Goal: Information Seeking & Learning: Understand process/instructions

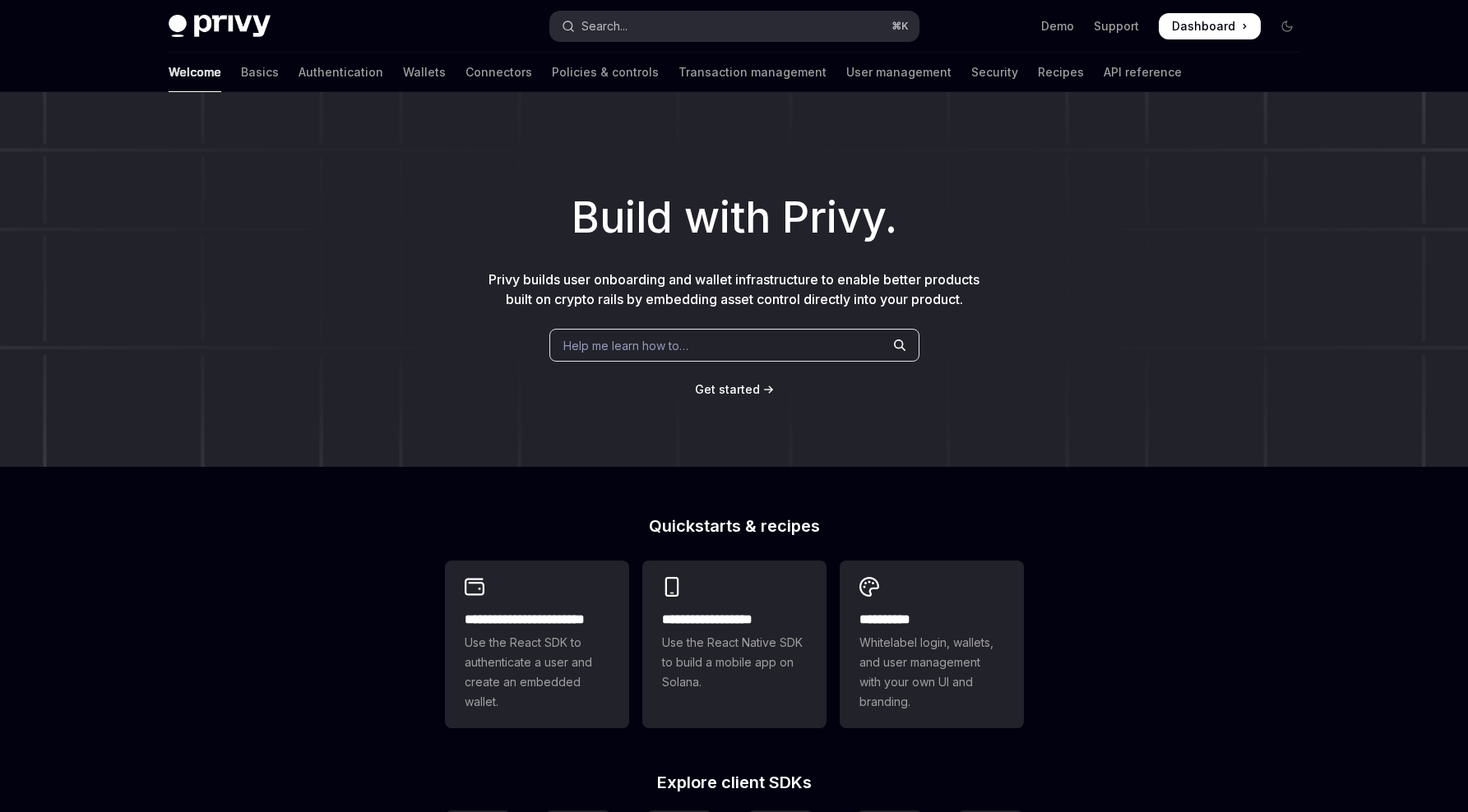
click at [647, 34] on button "Search... ⌘ K" at bounding box center [734, 26] width 368 height 30
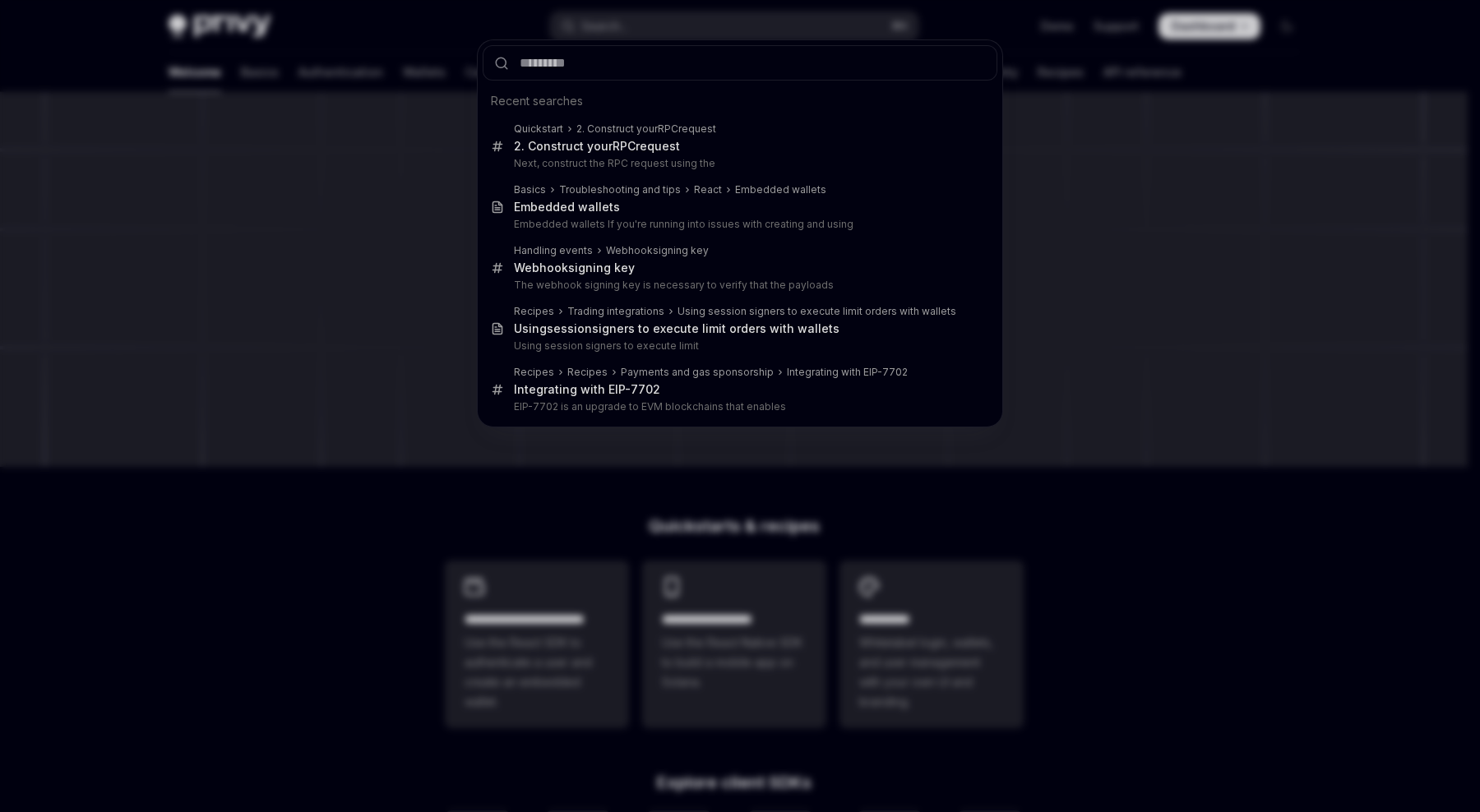
click at [649, 29] on div "Recent searches Quickstart 2. Construct your RPC request 2. Construct your RPC …" at bounding box center [740, 406] width 1480 height 812
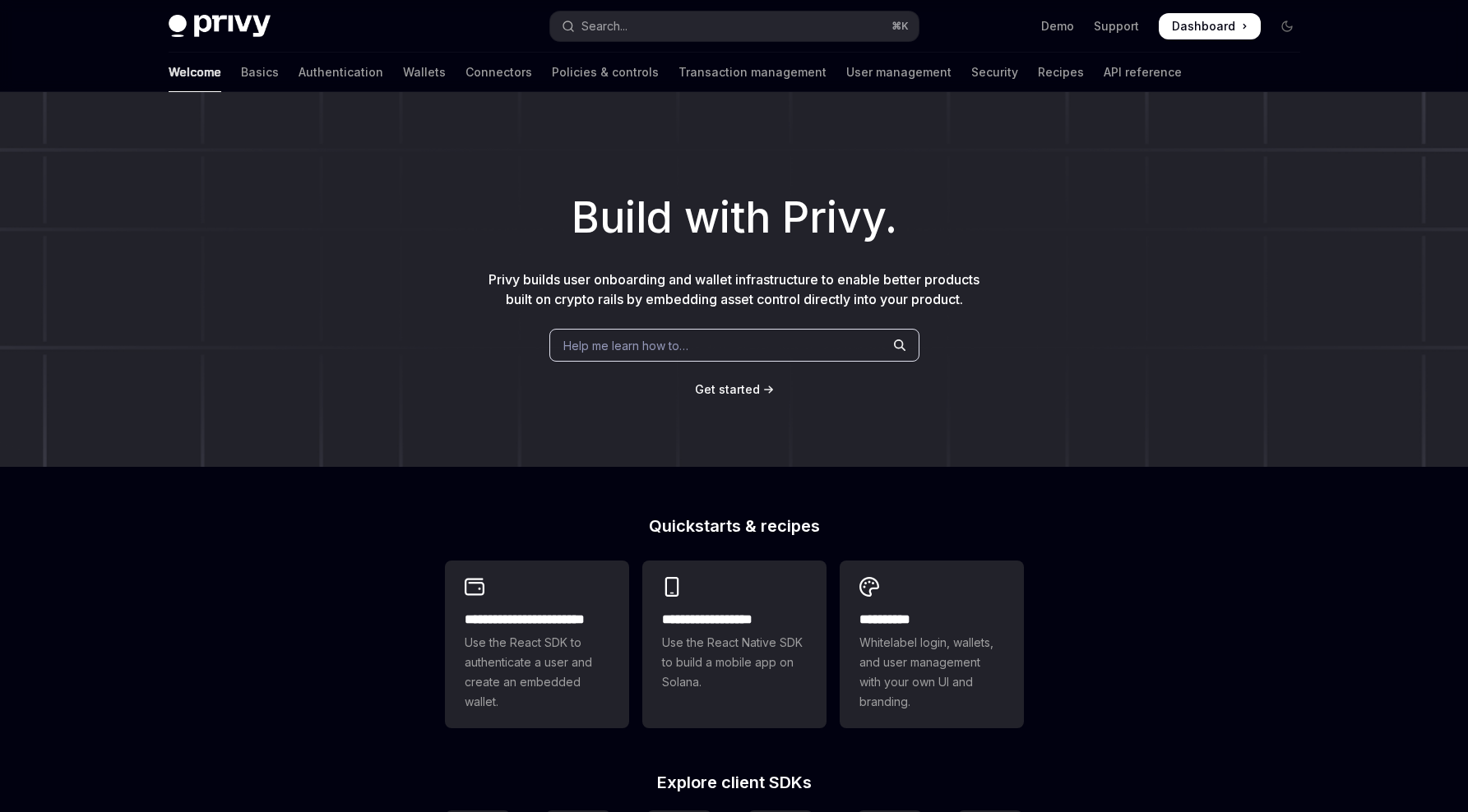
click at [649, 29] on button "Search... ⌘ K" at bounding box center [734, 26] width 368 height 30
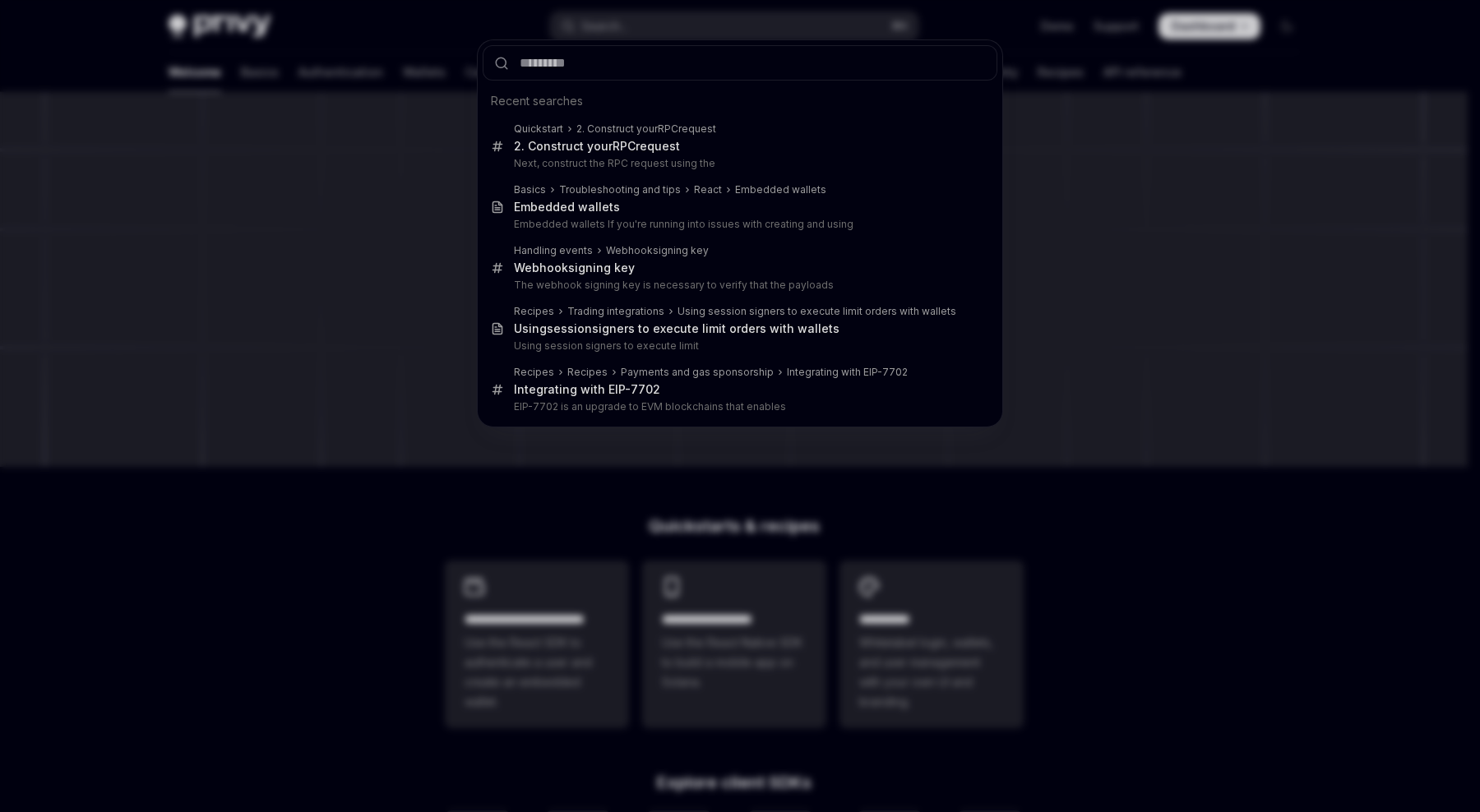
type input "**********"
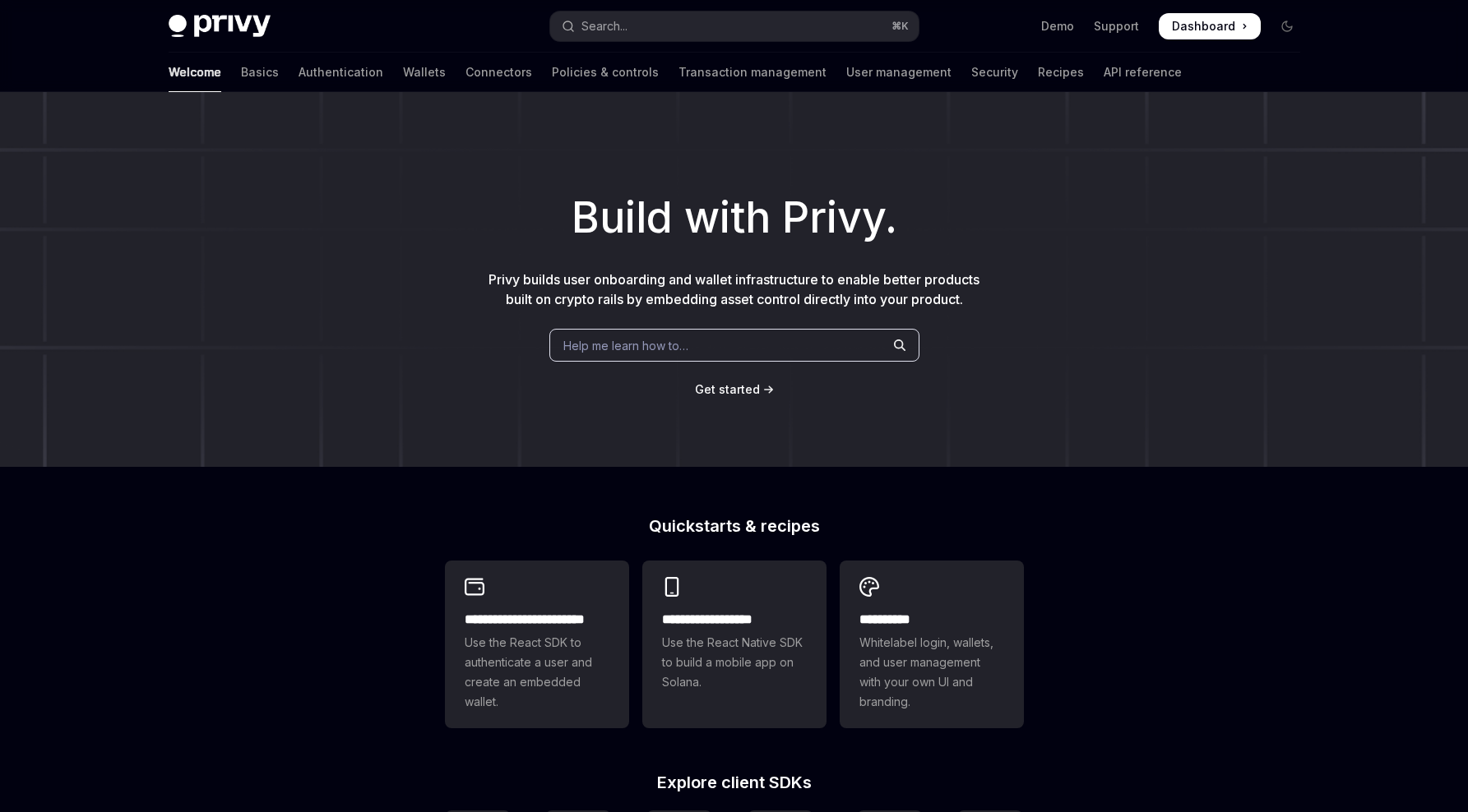
type textarea "*"
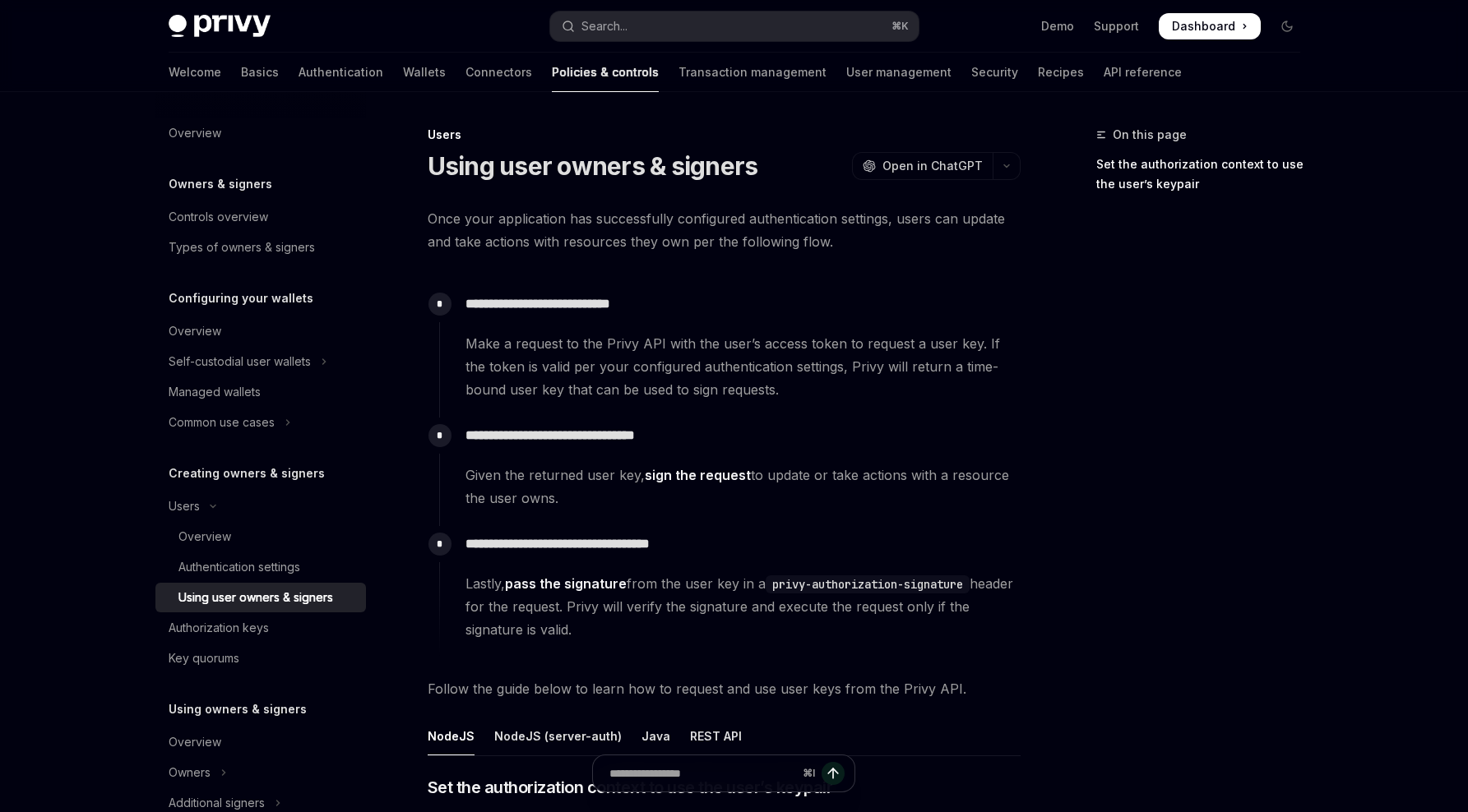
scroll to position [92, 0]
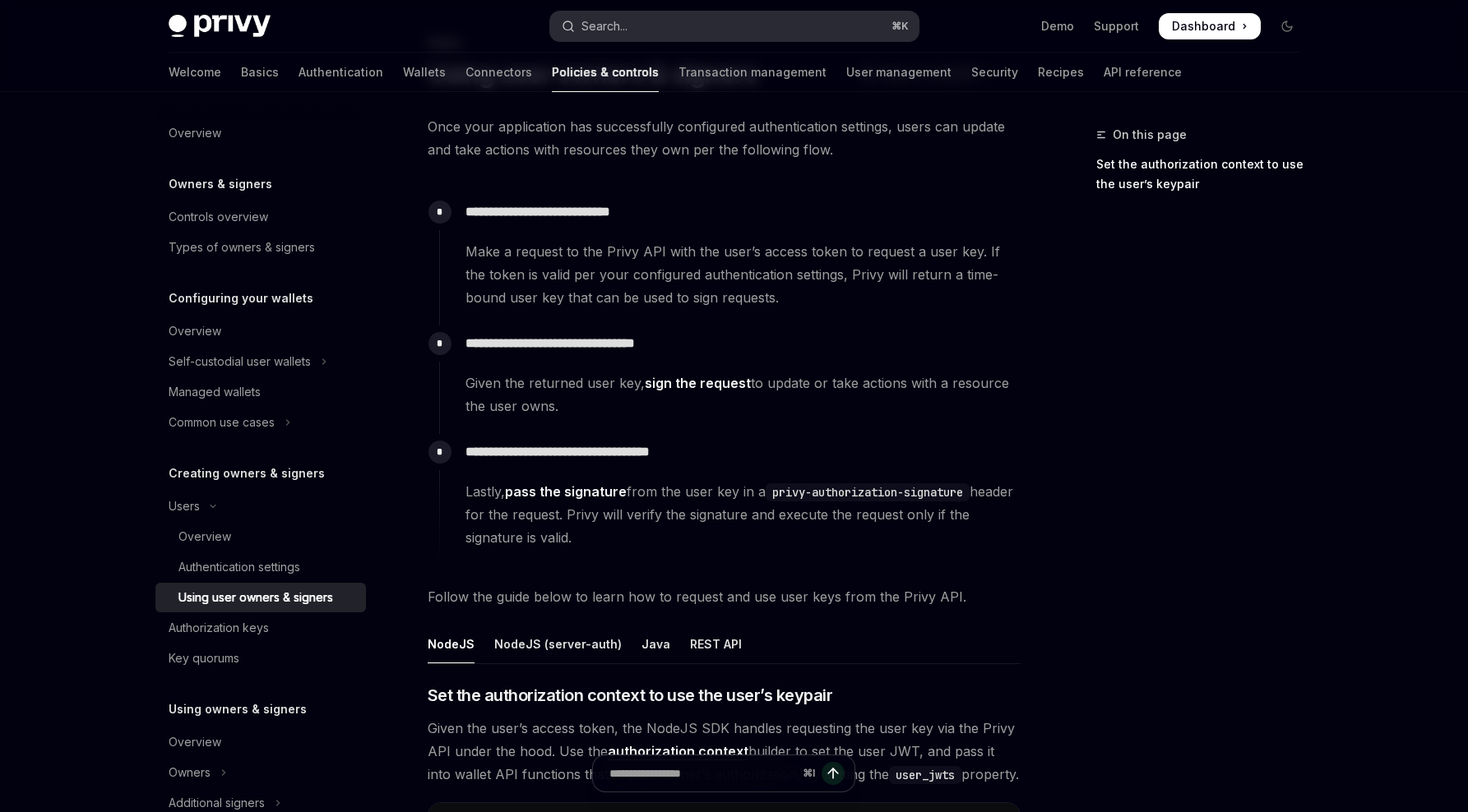
drag, startPoint x: 4, startPoint y: 118, endPoint x: 634, endPoint y: 29, distance: 636.3
click at [634, 29] on button "Search... ⌘ K" at bounding box center [734, 26] width 368 height 30
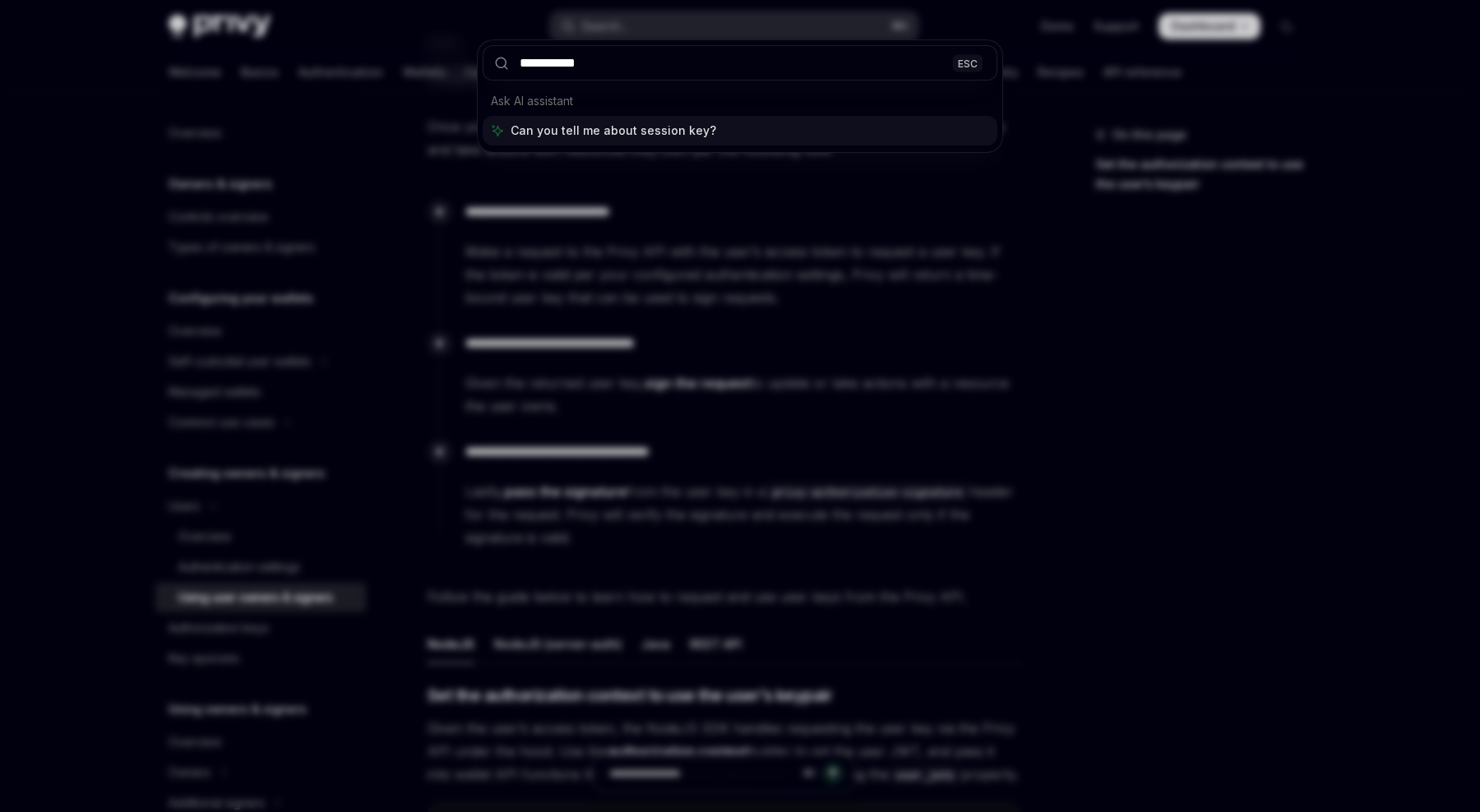
type input "**********"
type textarea "*"
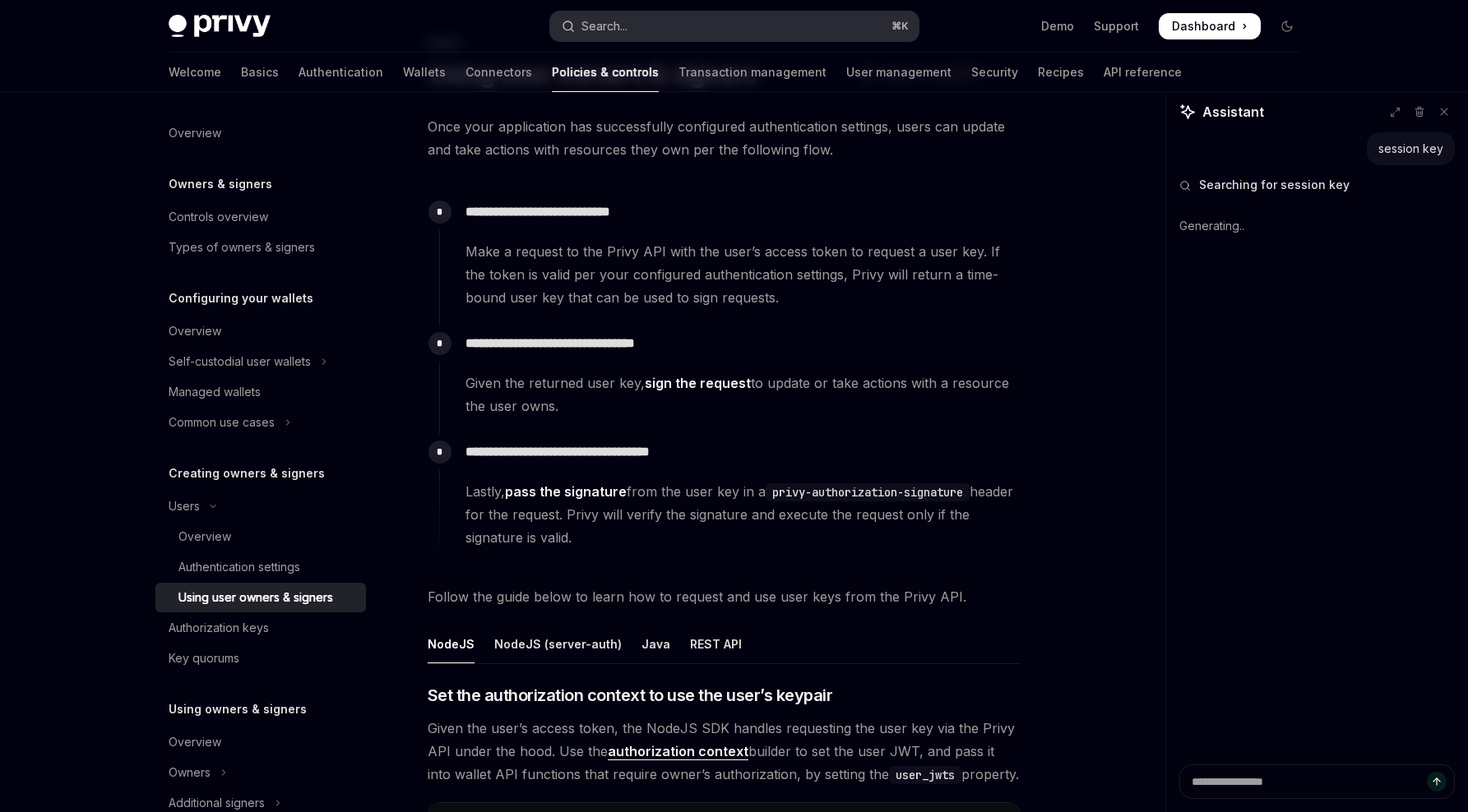
click at [747, 23] on button "Search... ⌘ K" at bounding box center [734, 26] width 368 height 30
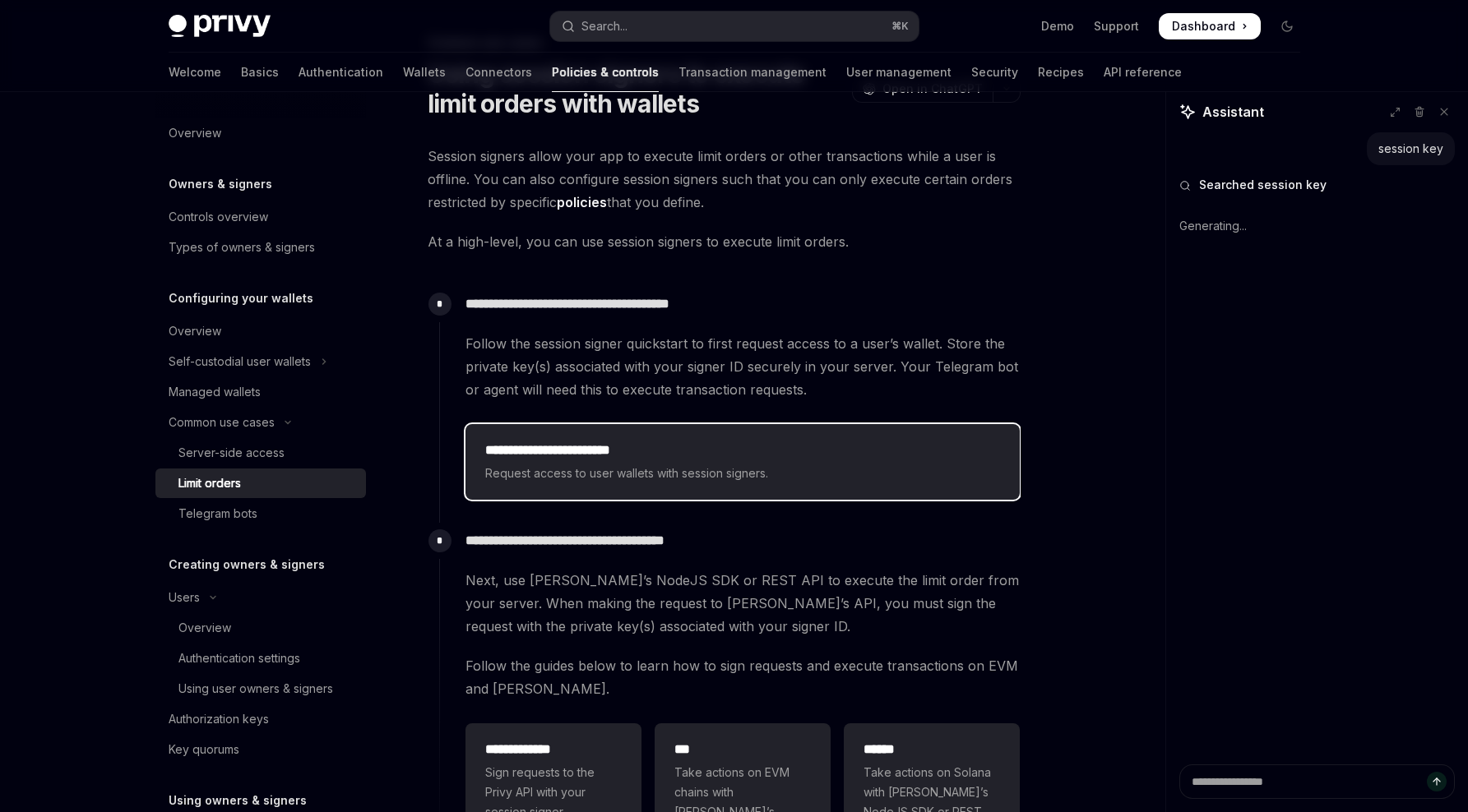
click at [744, 466] on span "Request access to user wallets with session signers." at bounding box center [742, 473] width 515 height 19
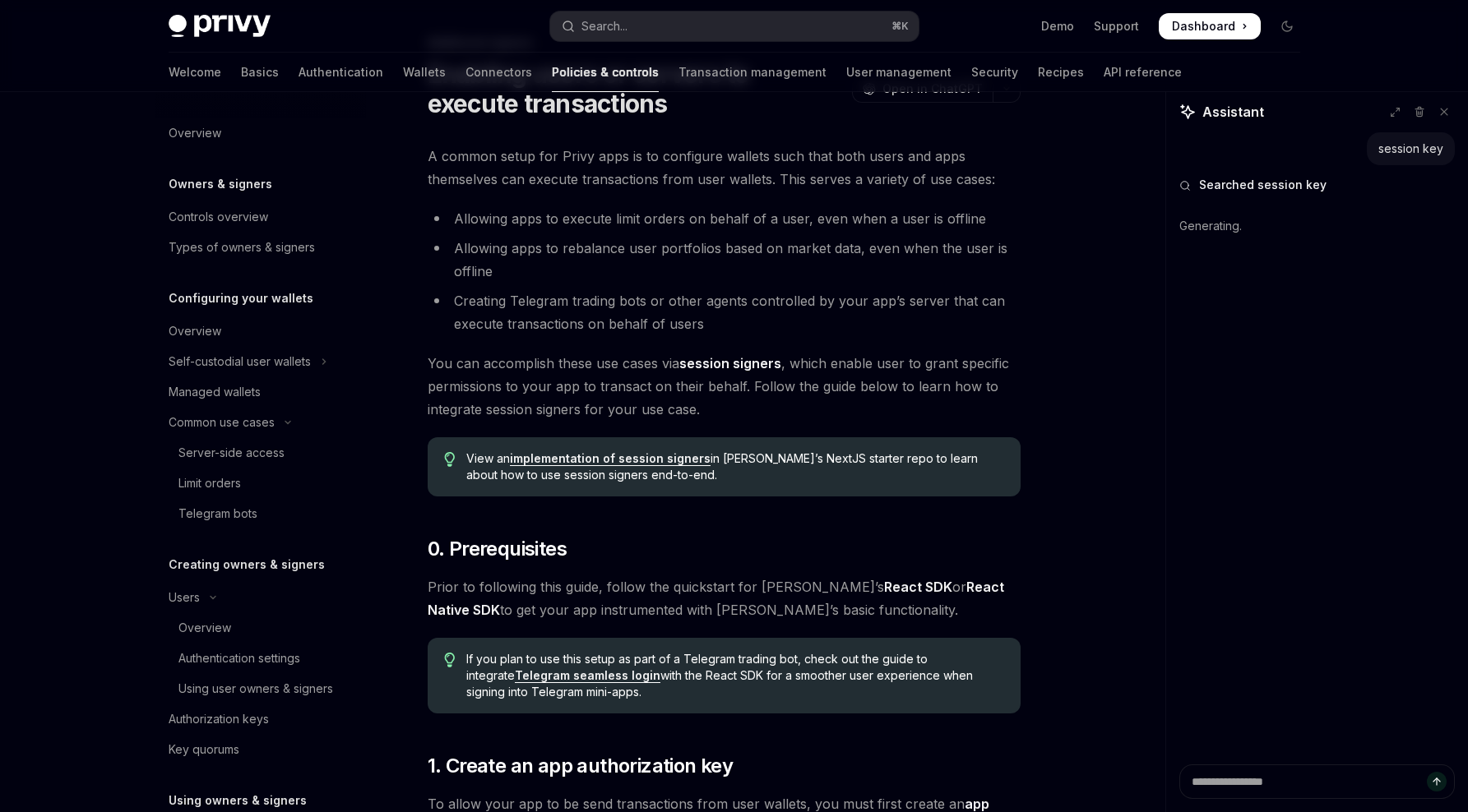
scroll to position [503, 0]
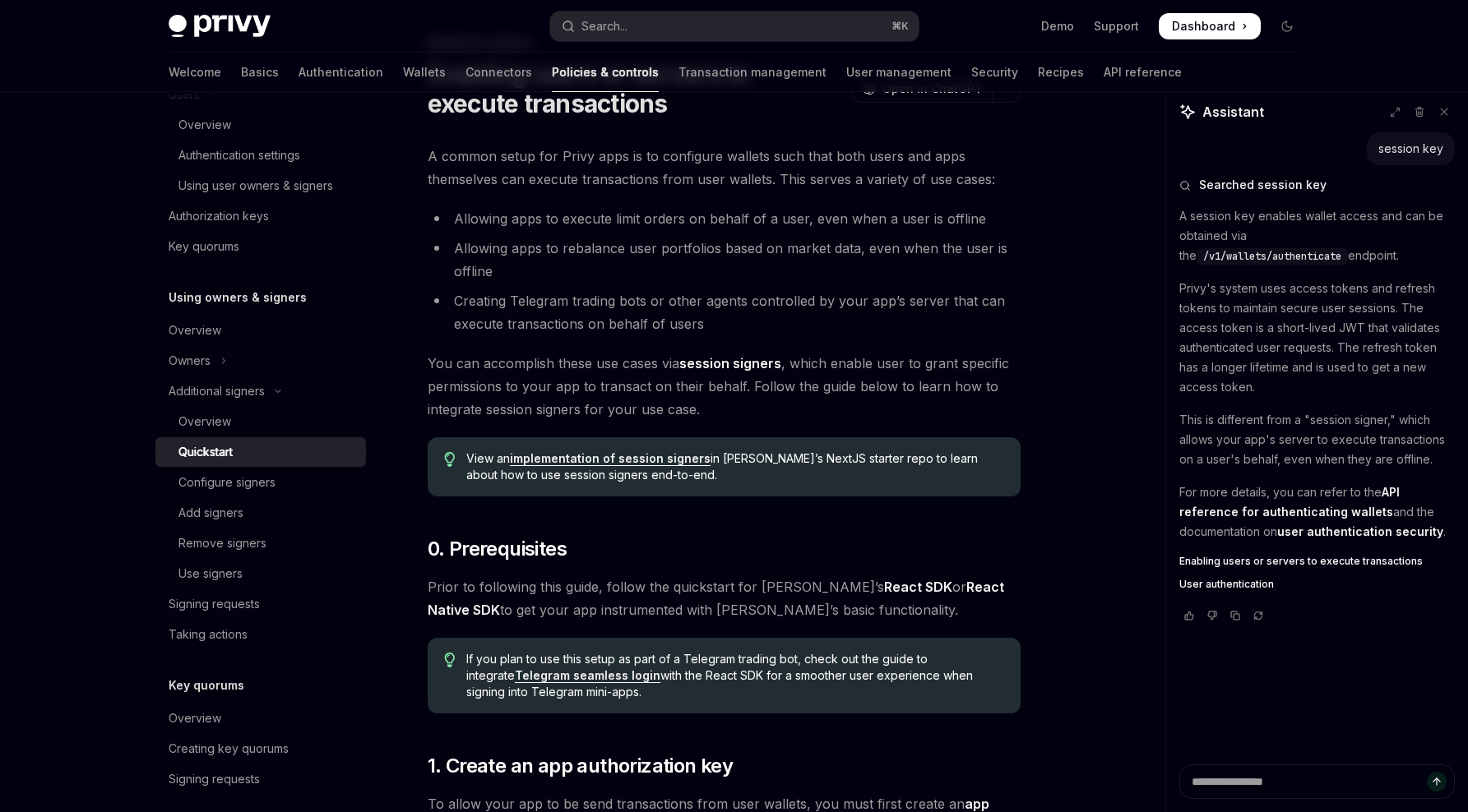
type textarea "*"
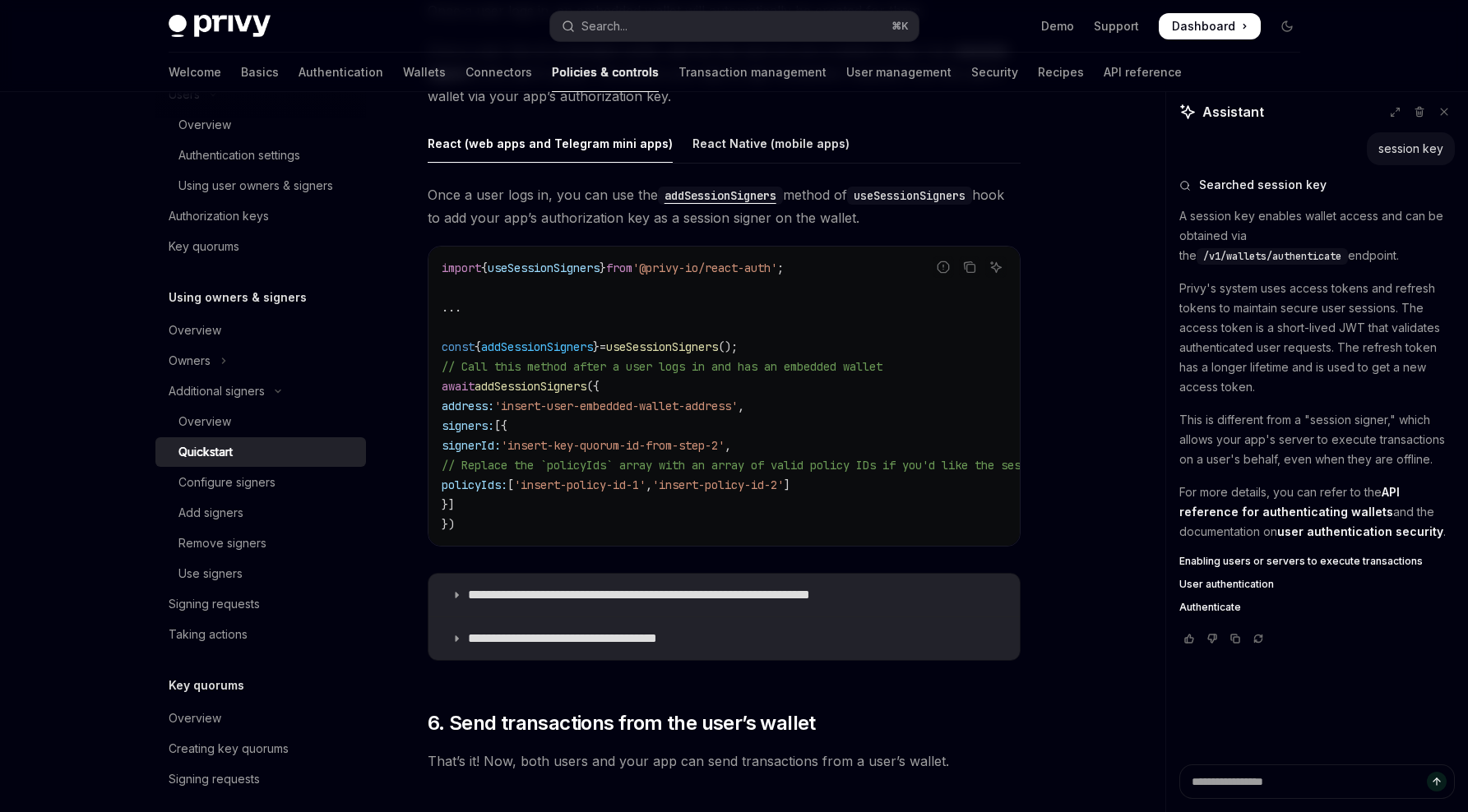
scroll to position [2825, 0]
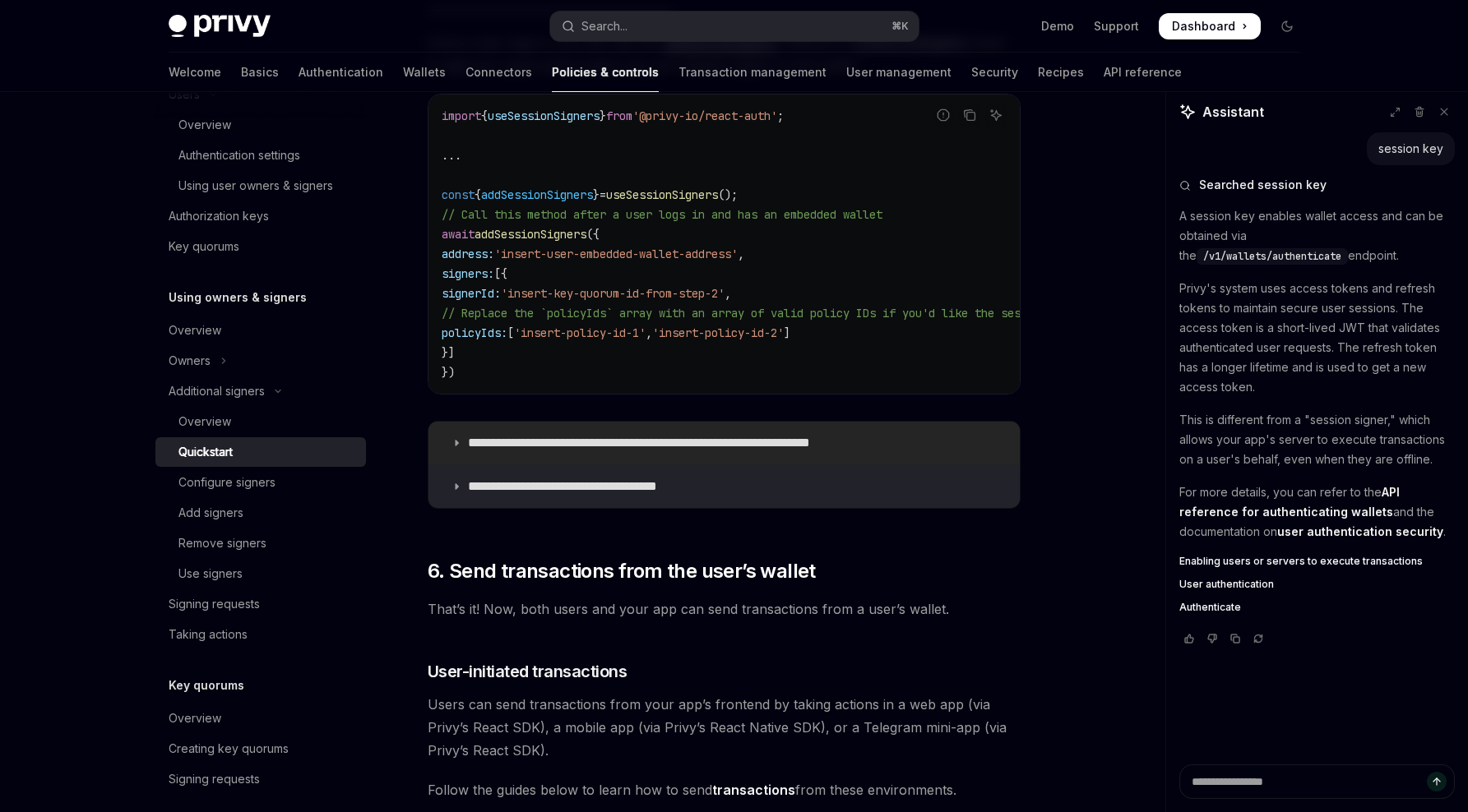
click at [857, 436] on summary "**********" at bounding box center [723, 443] width 591 height 43
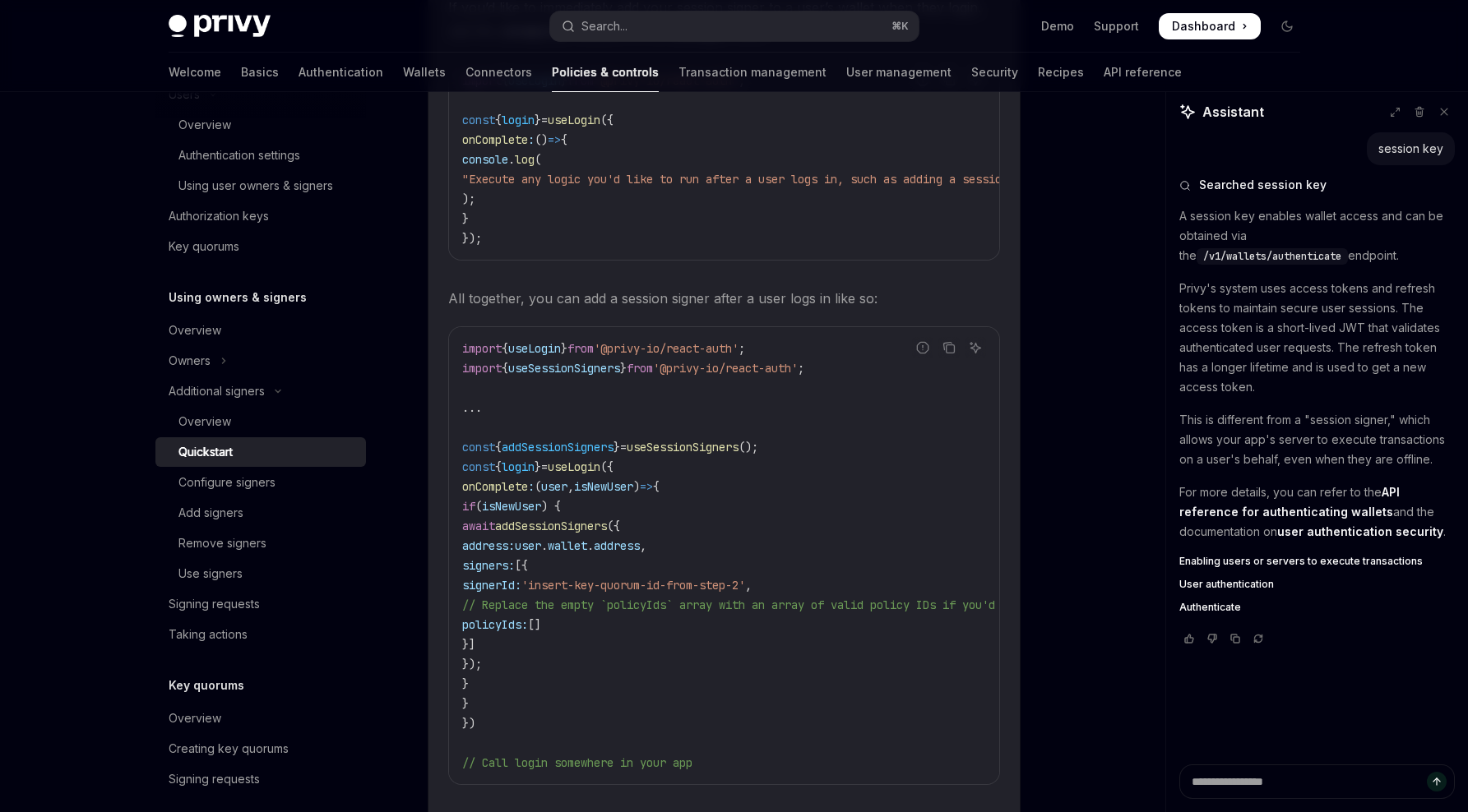
scroll to position [3417, 0]
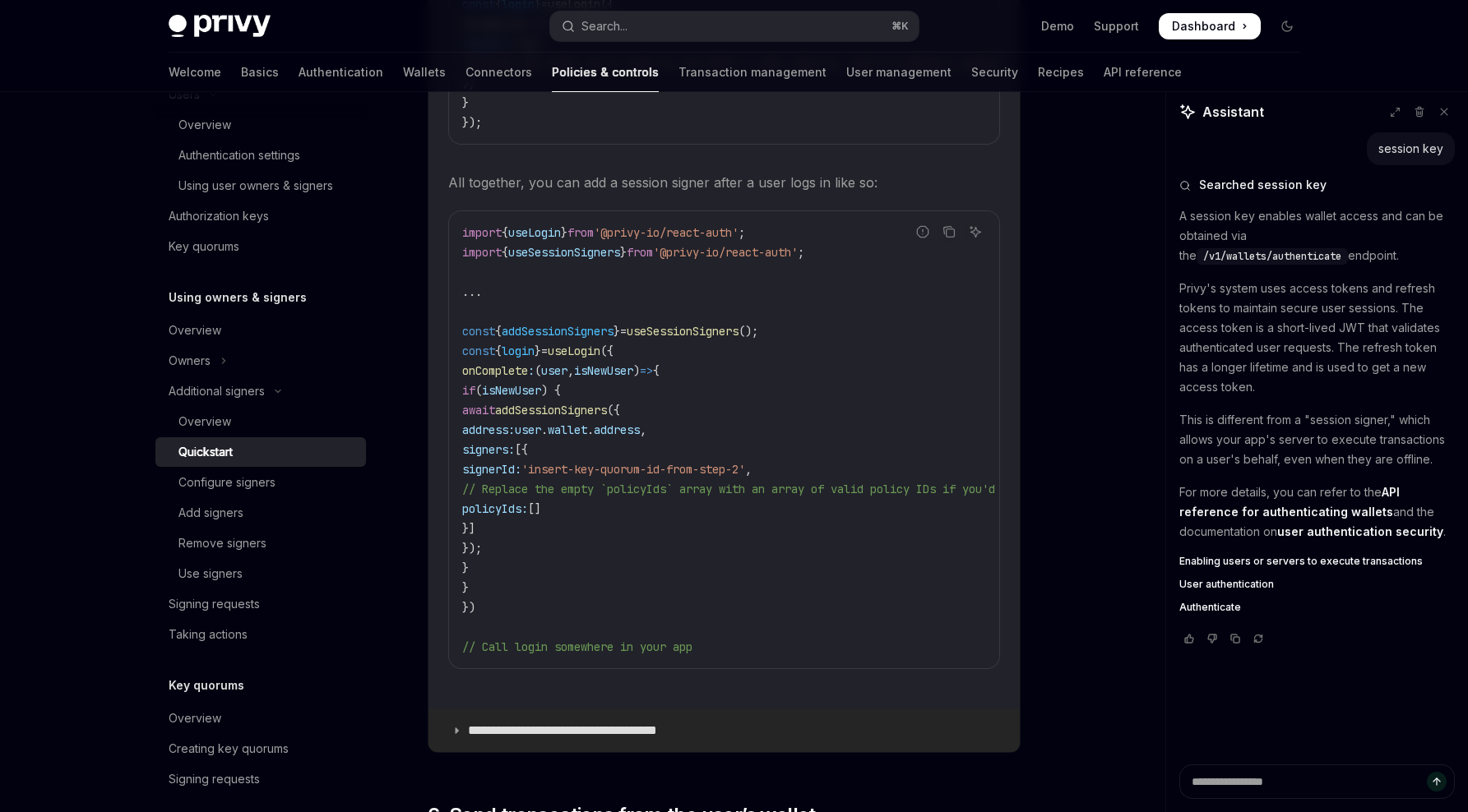
click at [815, 732] on summary "**********" at bounding box center [723, 730] width 591 height 43
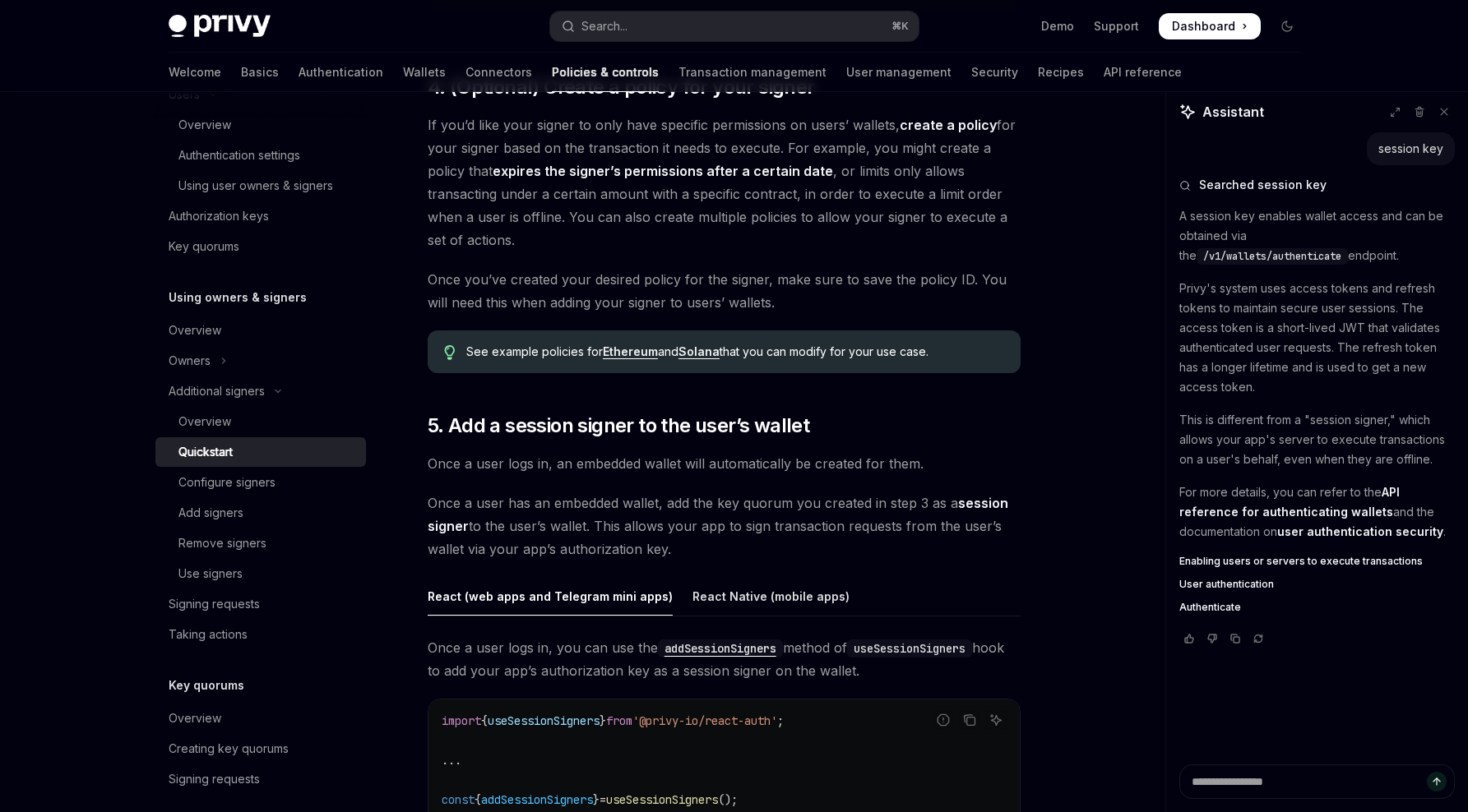
scroll to position [2332, 0]
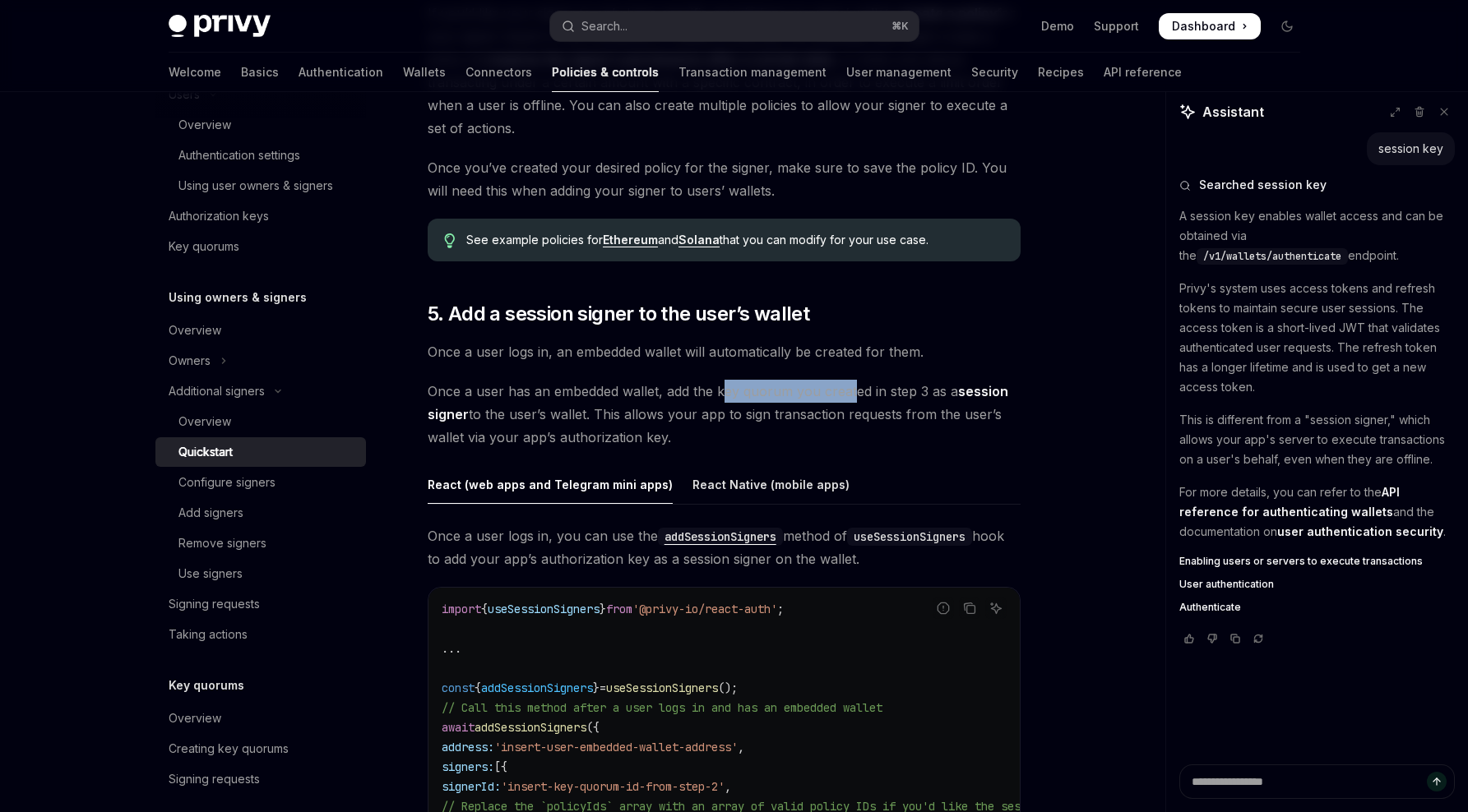
drag, startPoint x: 723, startPoint y: 390, endPoint x: 851, endPoint y: 391, distance: 128.0
click at [851, 391] on span "Once a user has an embedded wallet, add the key quorum you created in step 3 as…" at bounding box center [723, 414] width 593 height 69
click at [867, 404] on span "Once a user has an embedded wallet, add the key quorum you created in step 3 as…" at bounding box center [723, 414] width 593 height 69
drag, startPoint x: 496, startPoint y: 415, endPoint x: 606, endPoint y: 415, distance: 110.0
click at [606, 415] on span "Once a user has an embedded wallet, add the key quorum you created in step 3 as…" at bounding box center [723, 414] width 593 height 69
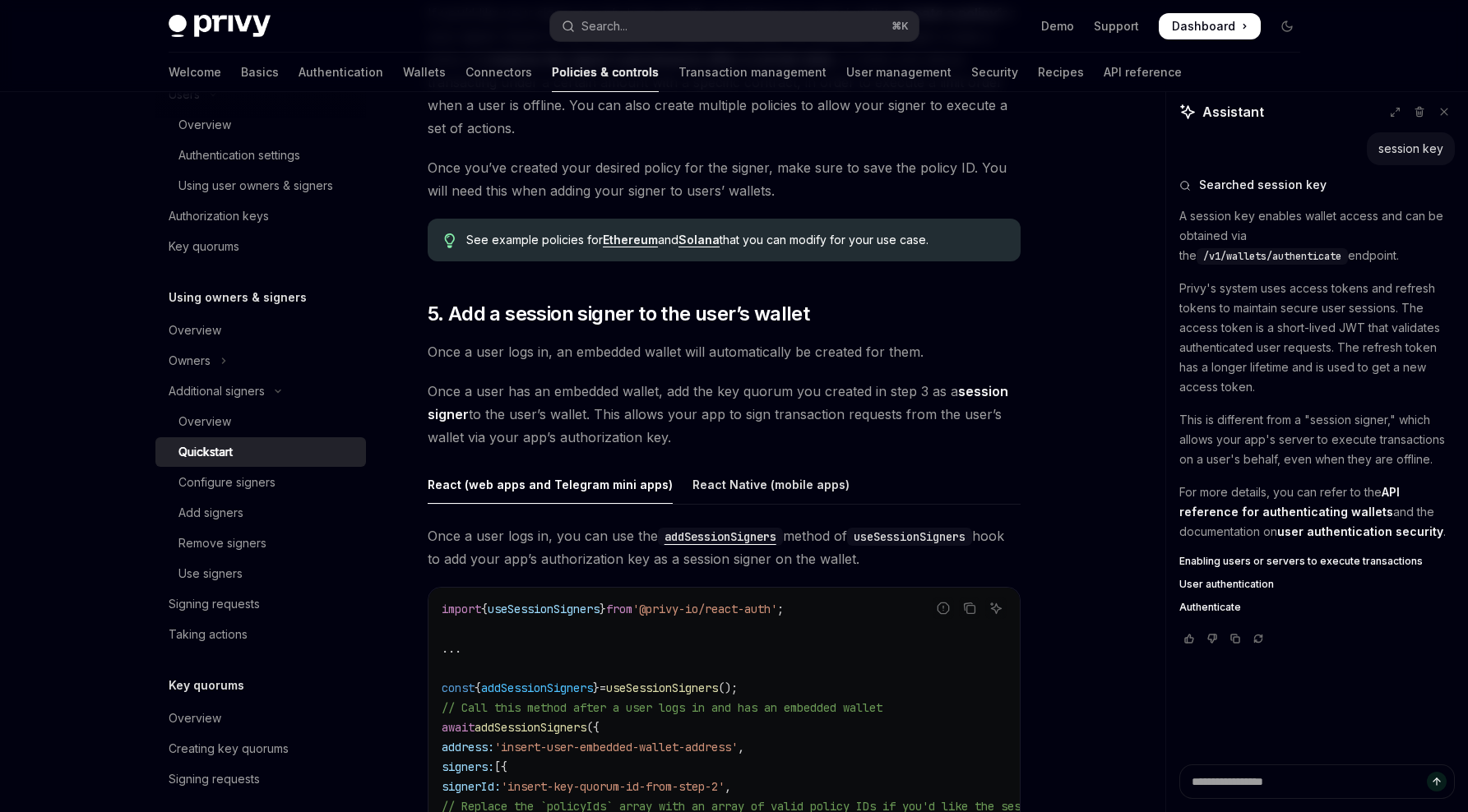
click at [735, 424] on span "Once a user has an embedded wallet, add the key quorum you created in step 3 as…" at bounding box center [723, 414] width 593 height 69
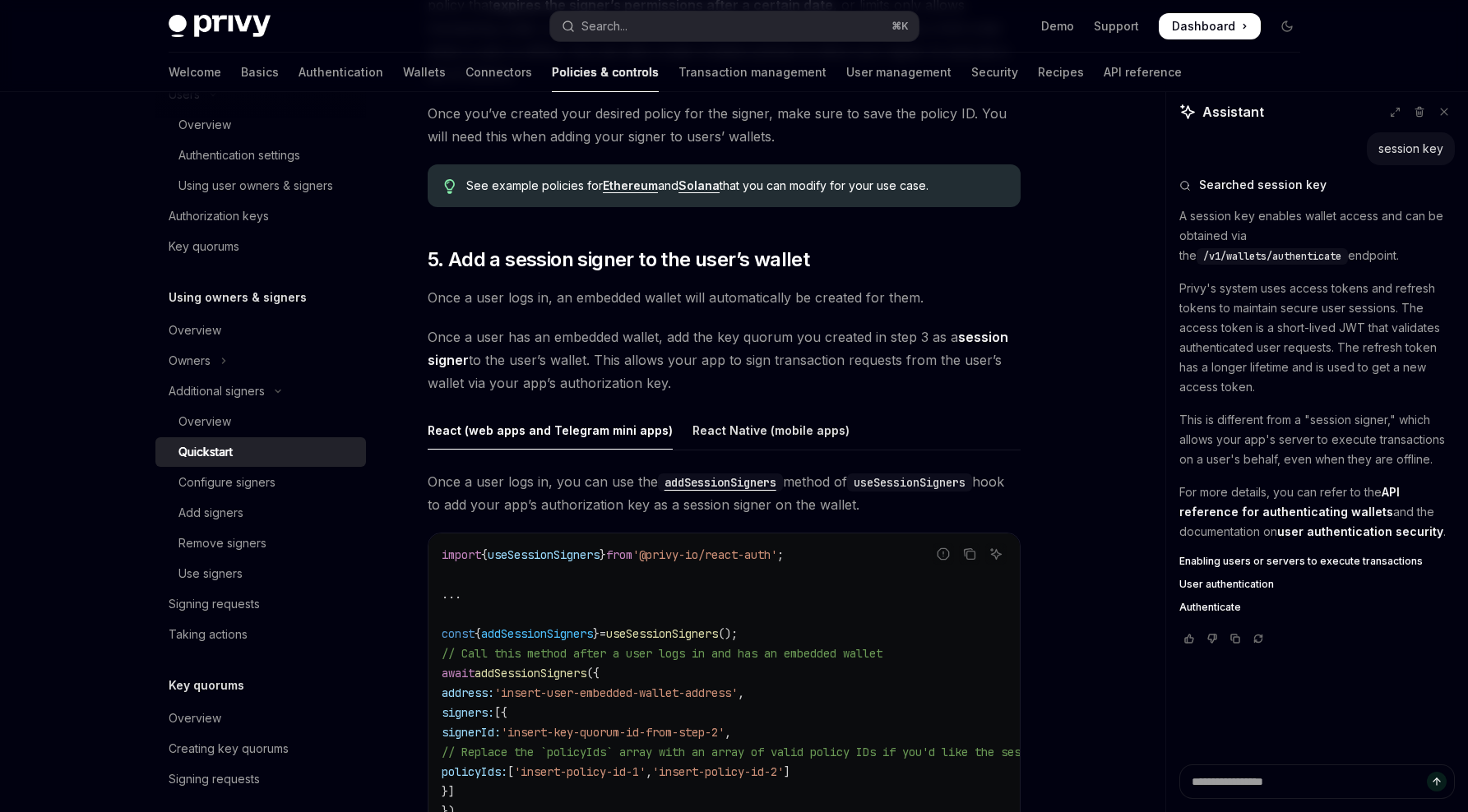
scroll to position [2735, 0]
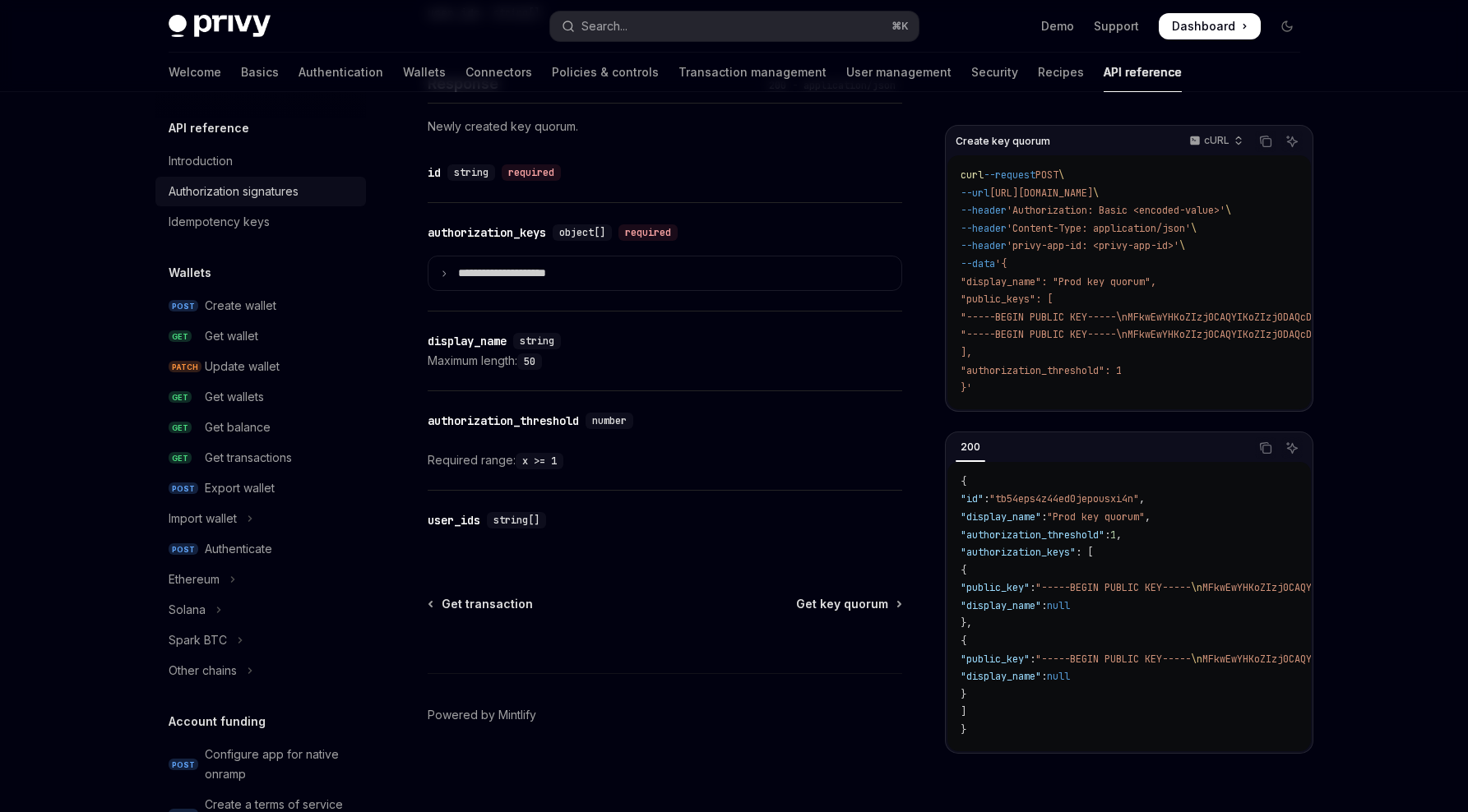
click at [272, 189] on div "Authorization signatures" at bounding box center [234, 191] width 130 height 19
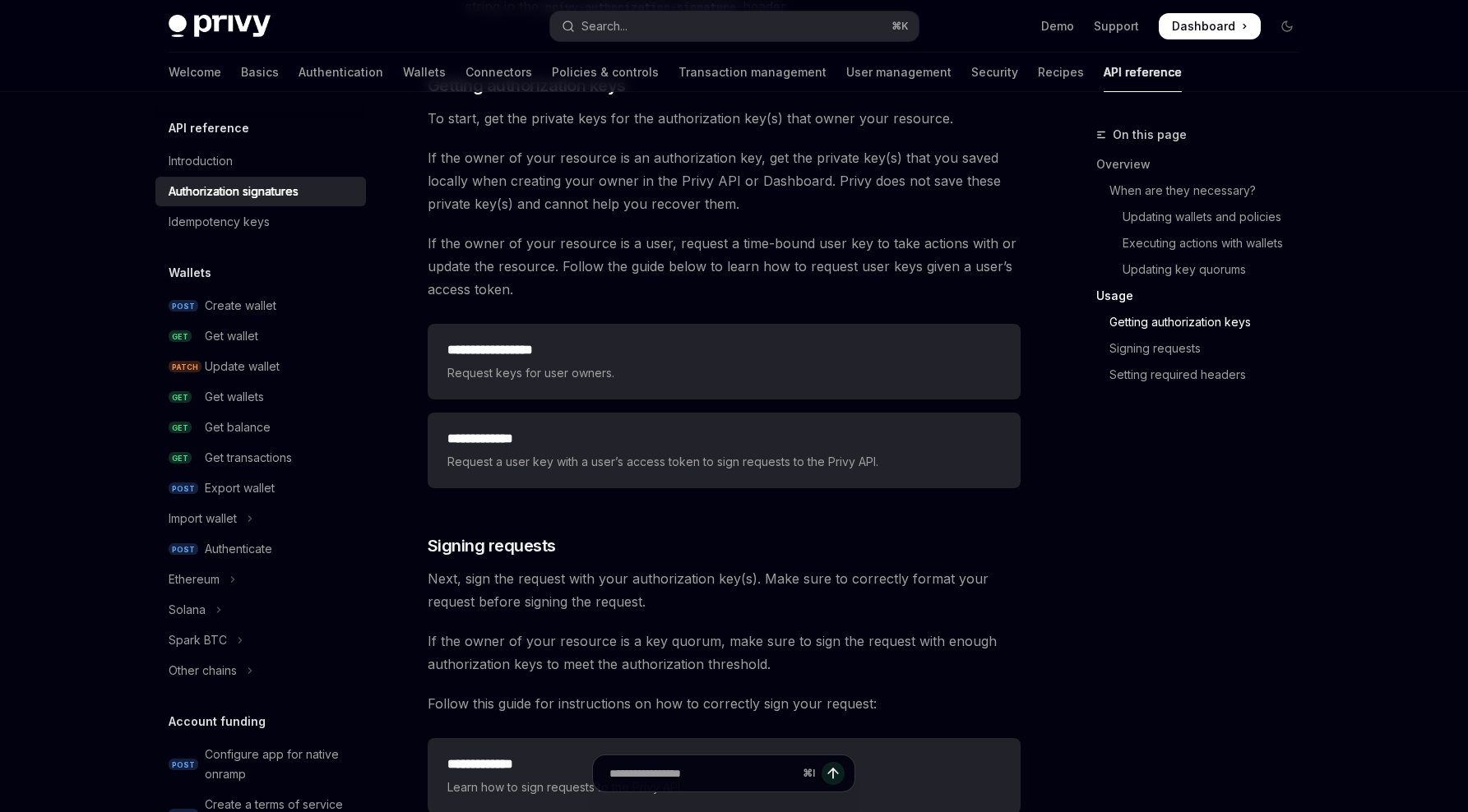
scroll to position [2404, 0]
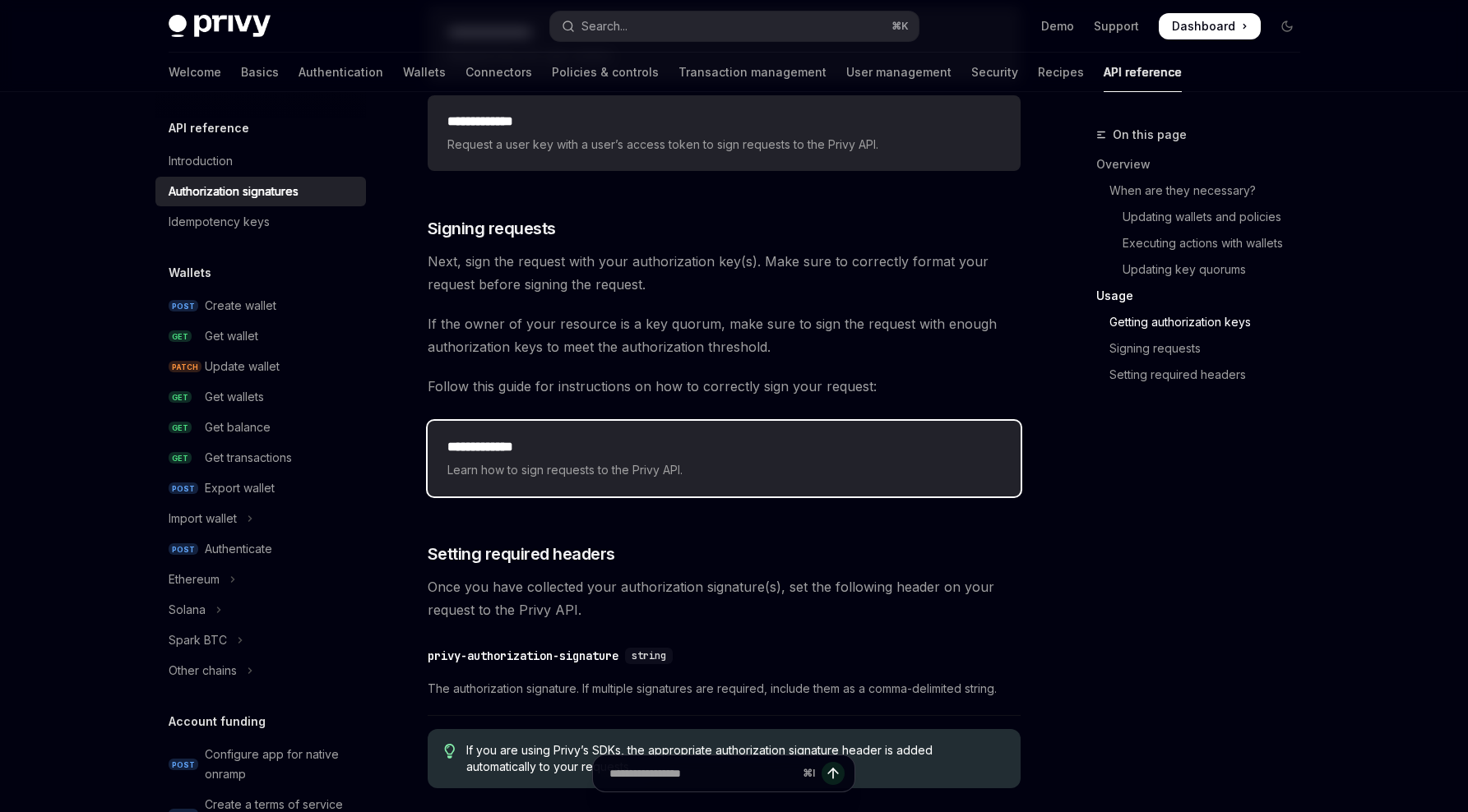
click at [727, 453] on h2 "**********" at bounding box center [723, 447] width 554 height 19
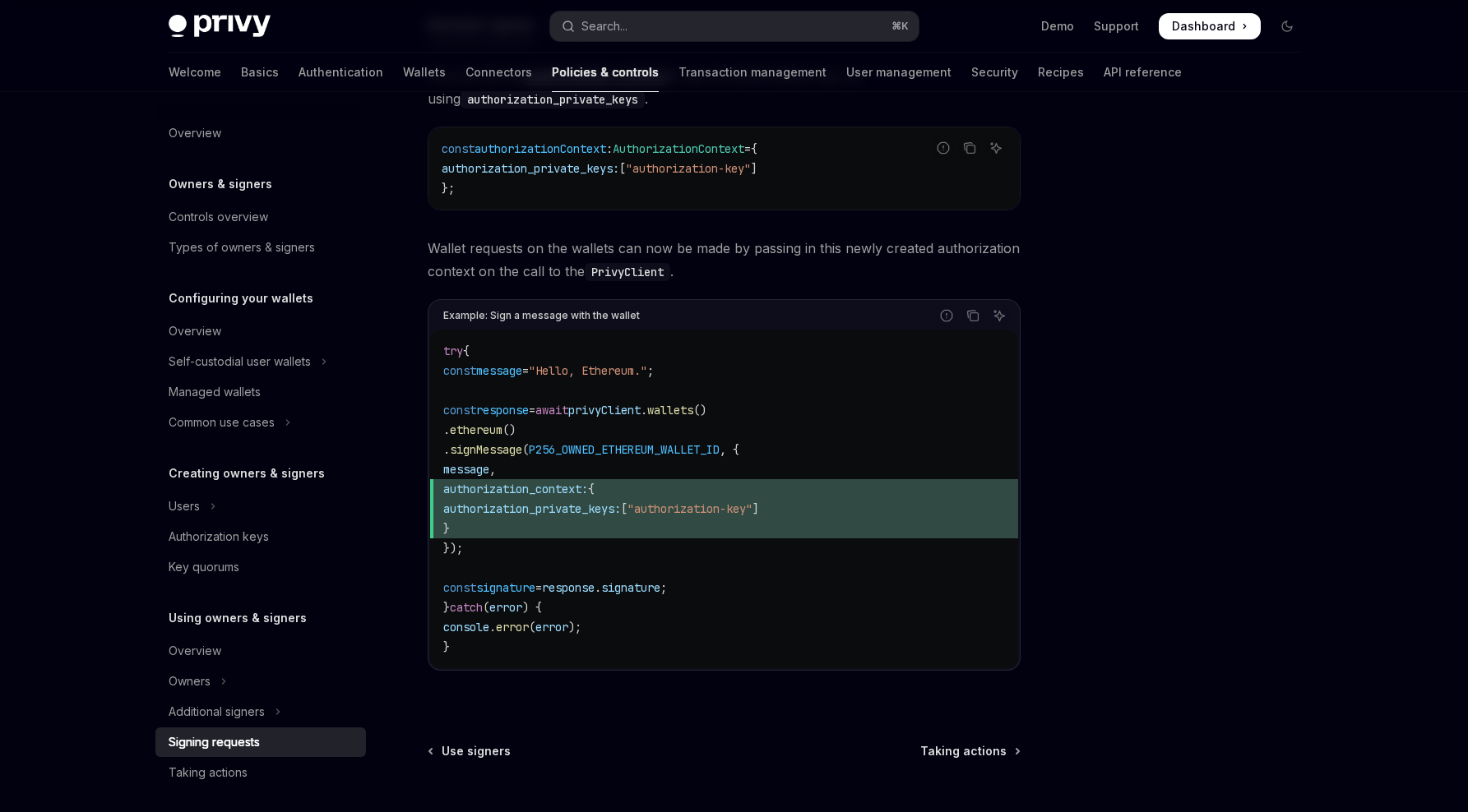
scroll to position [764, 0]
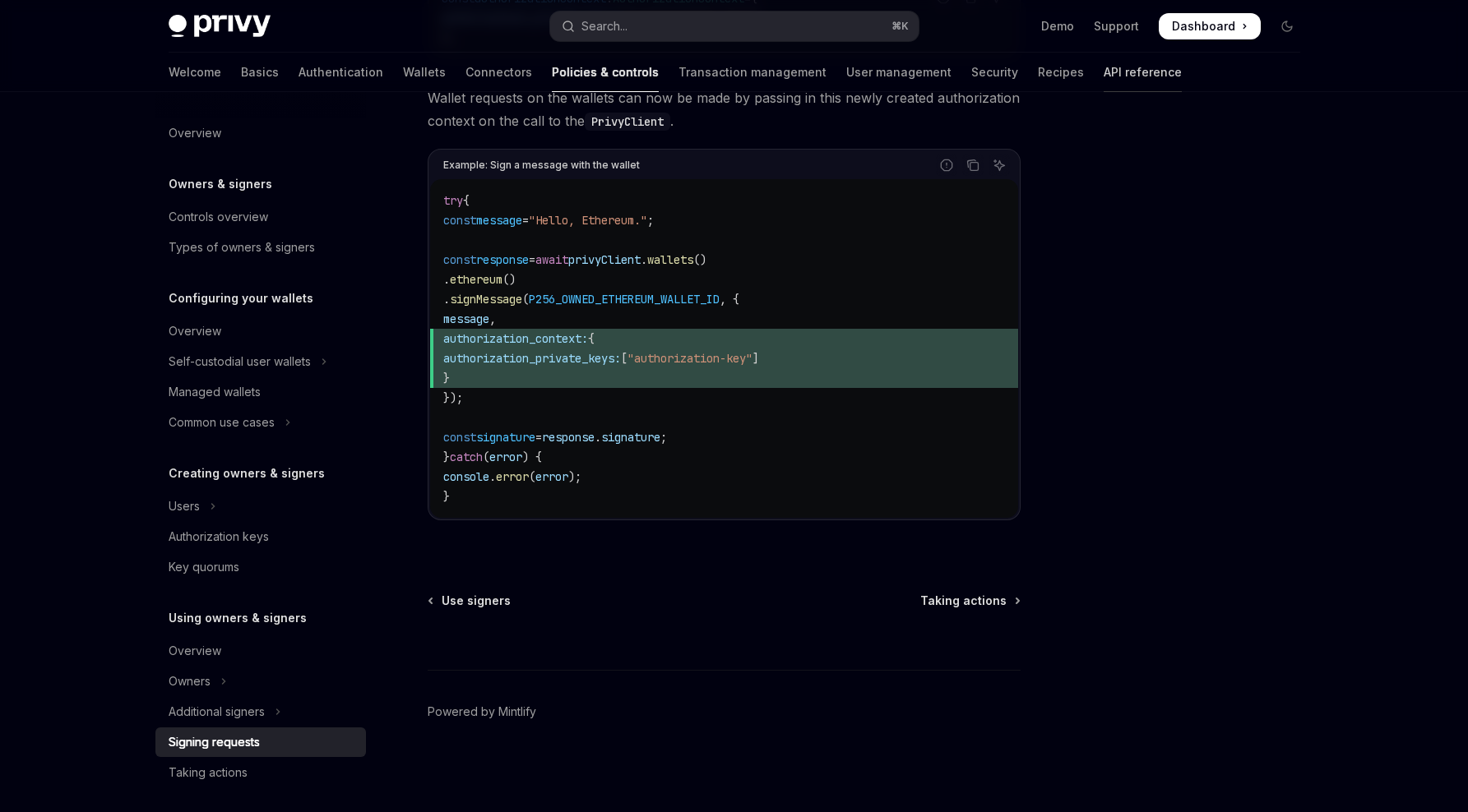
click at [1104, 80] on link "API reference" at bounding box center [1142, 72] width 78 height 40
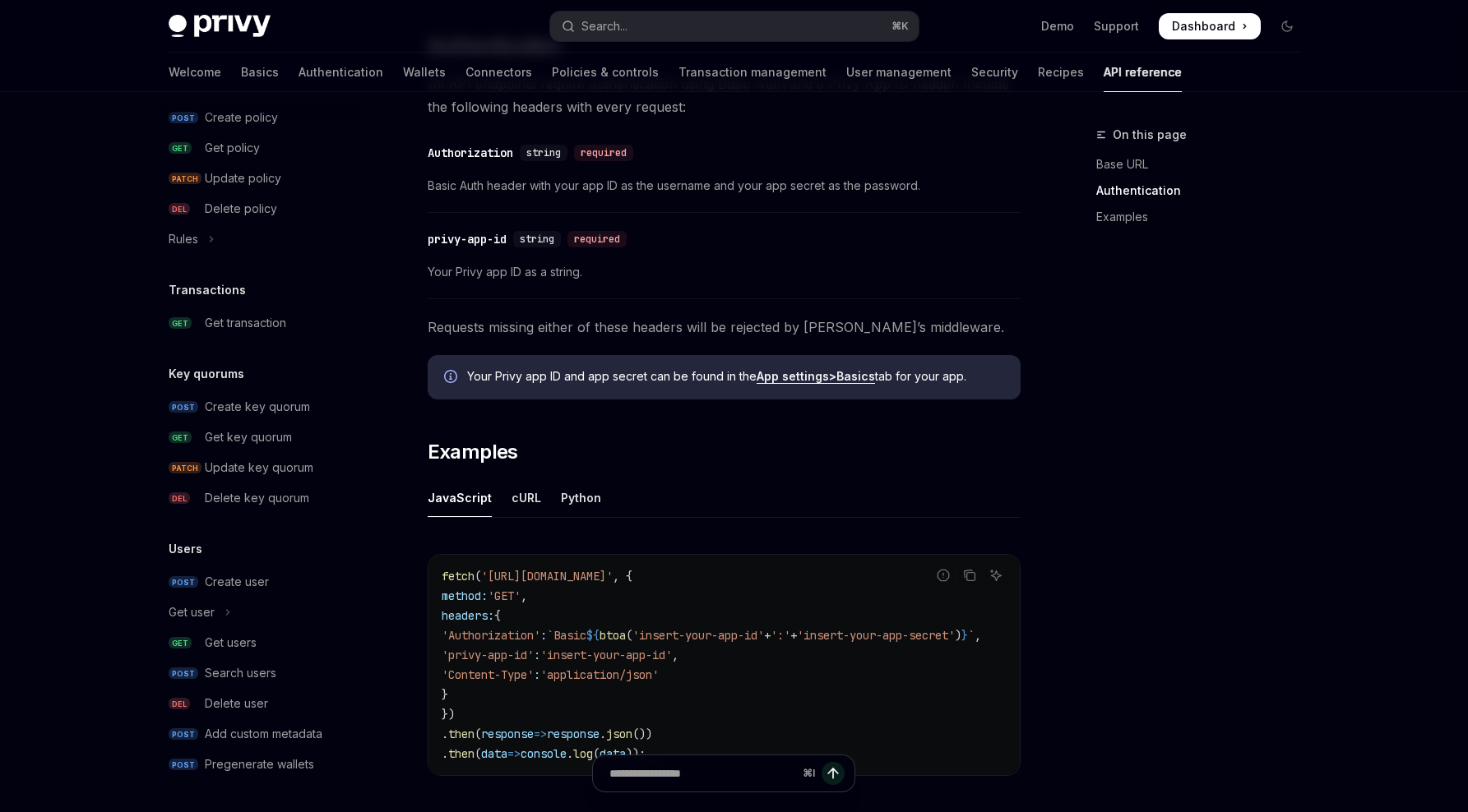
scroll to position [852, 0]
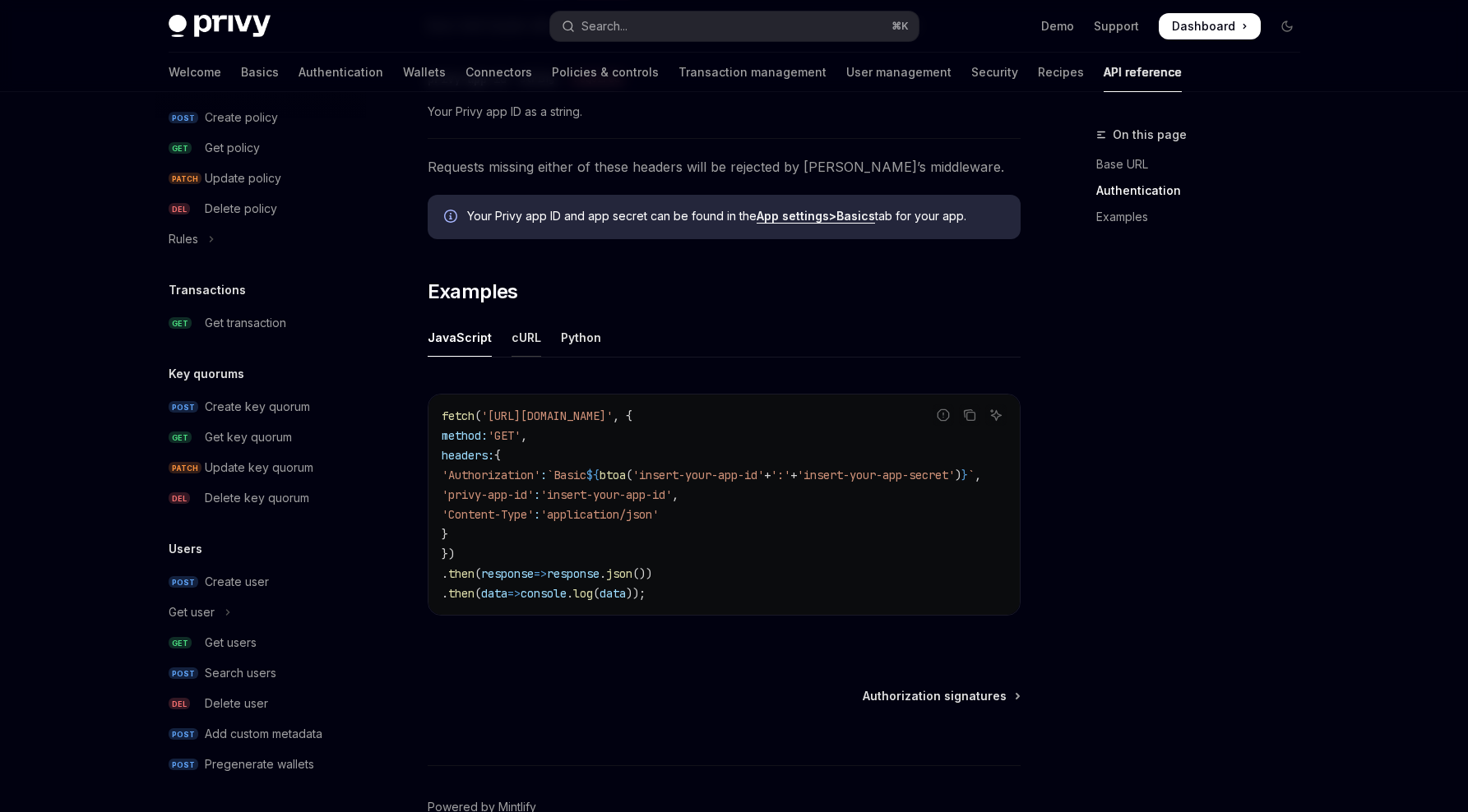
click at [511, 336] on div "cURL" at bounding box center [526, 337] width 30 height 39
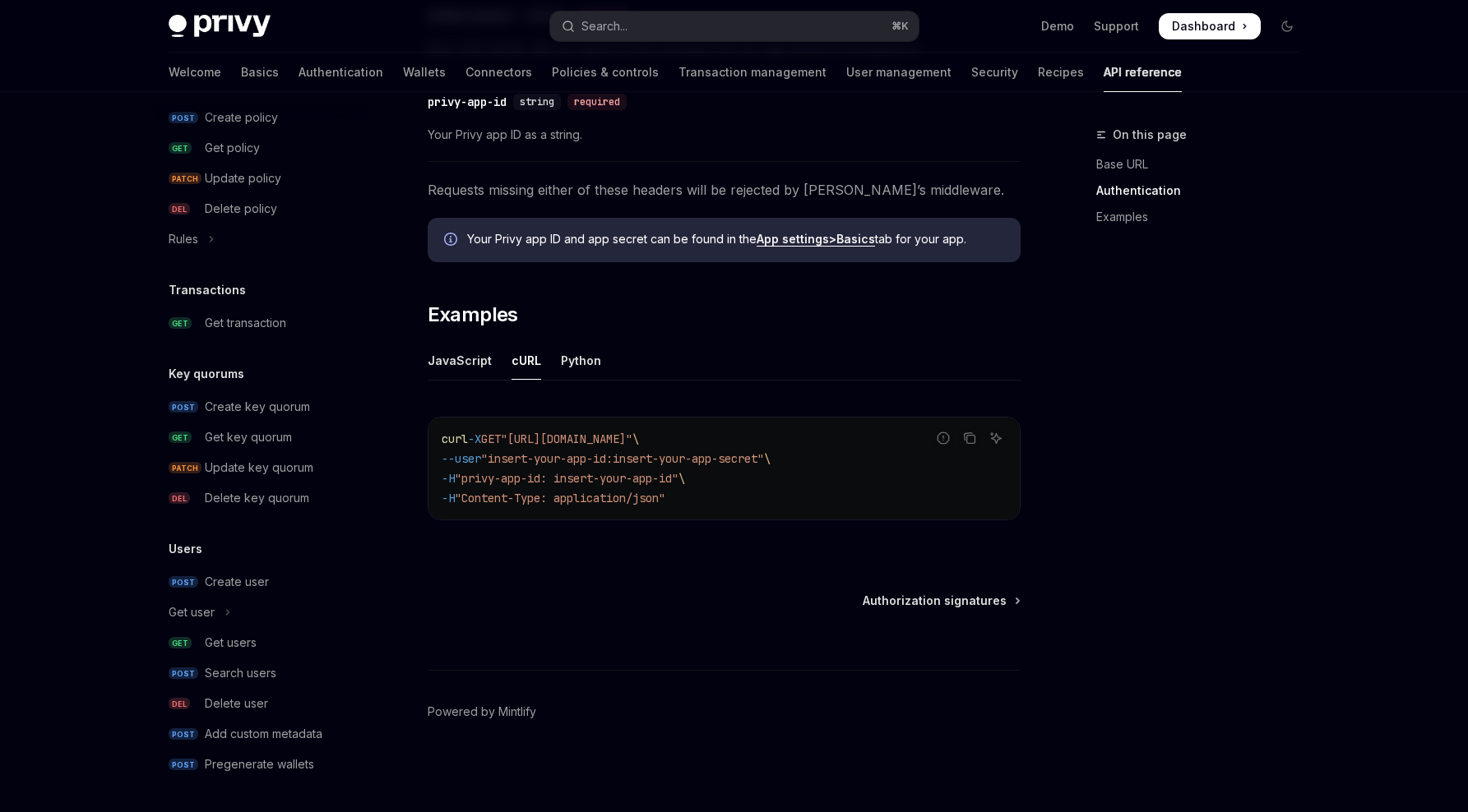
scroll to position [830, 0]
click at [580, 355] on div "Python" at bounding box center [581, 361] width 40 height 39
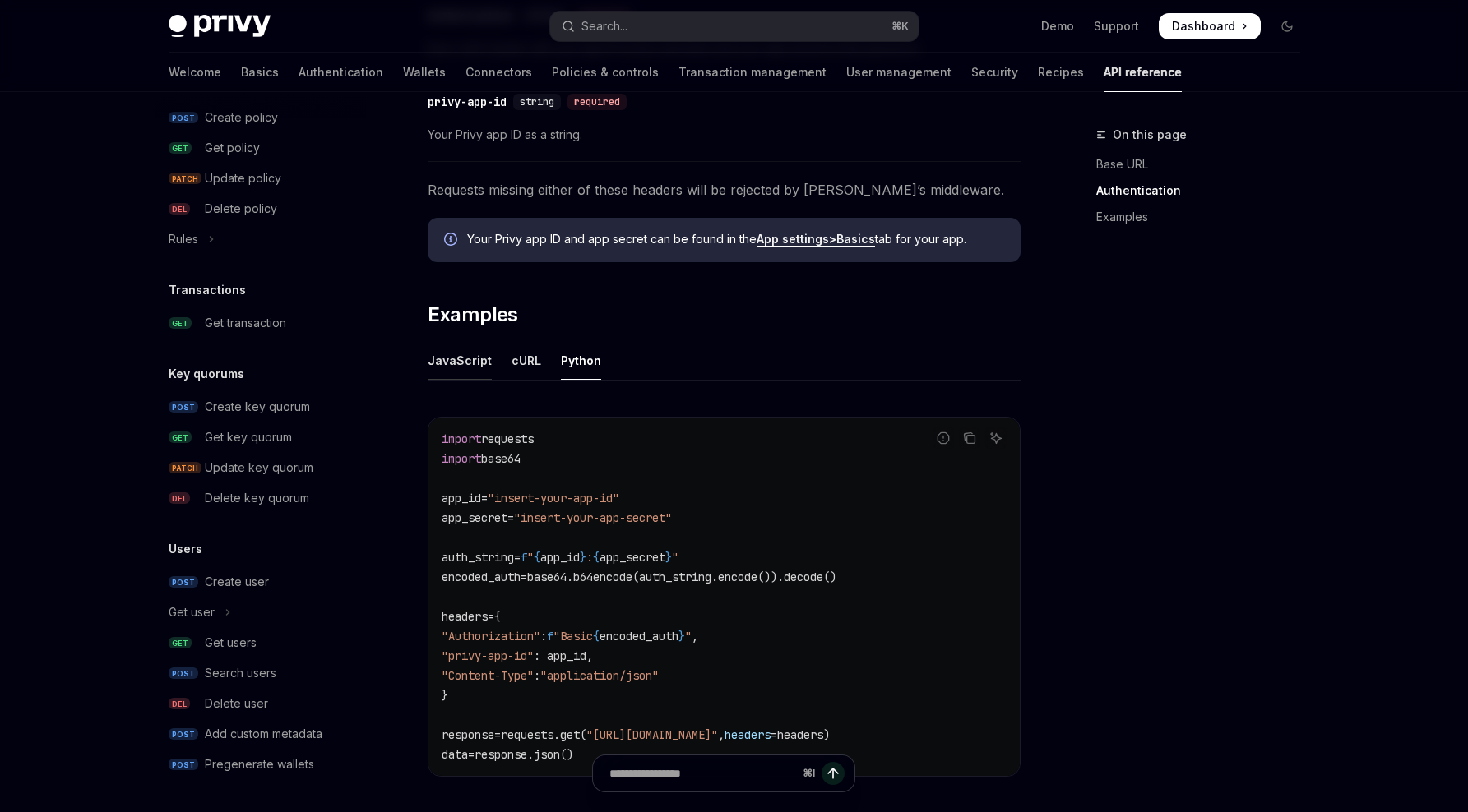
click at [461, 362] on div "JavaScript" at bounding box center [459, 361] width 64 height 39
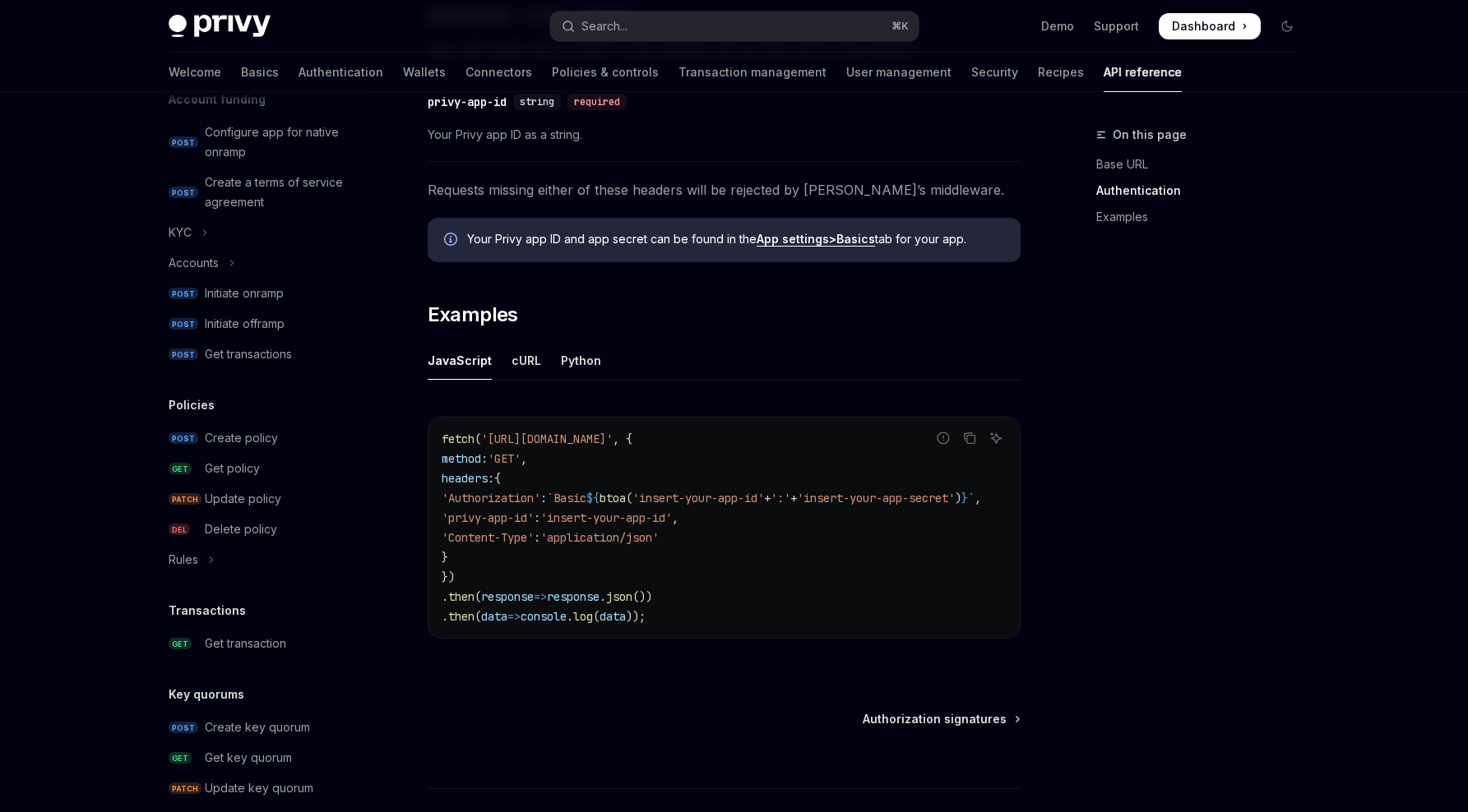
scroll to position [729, 0]
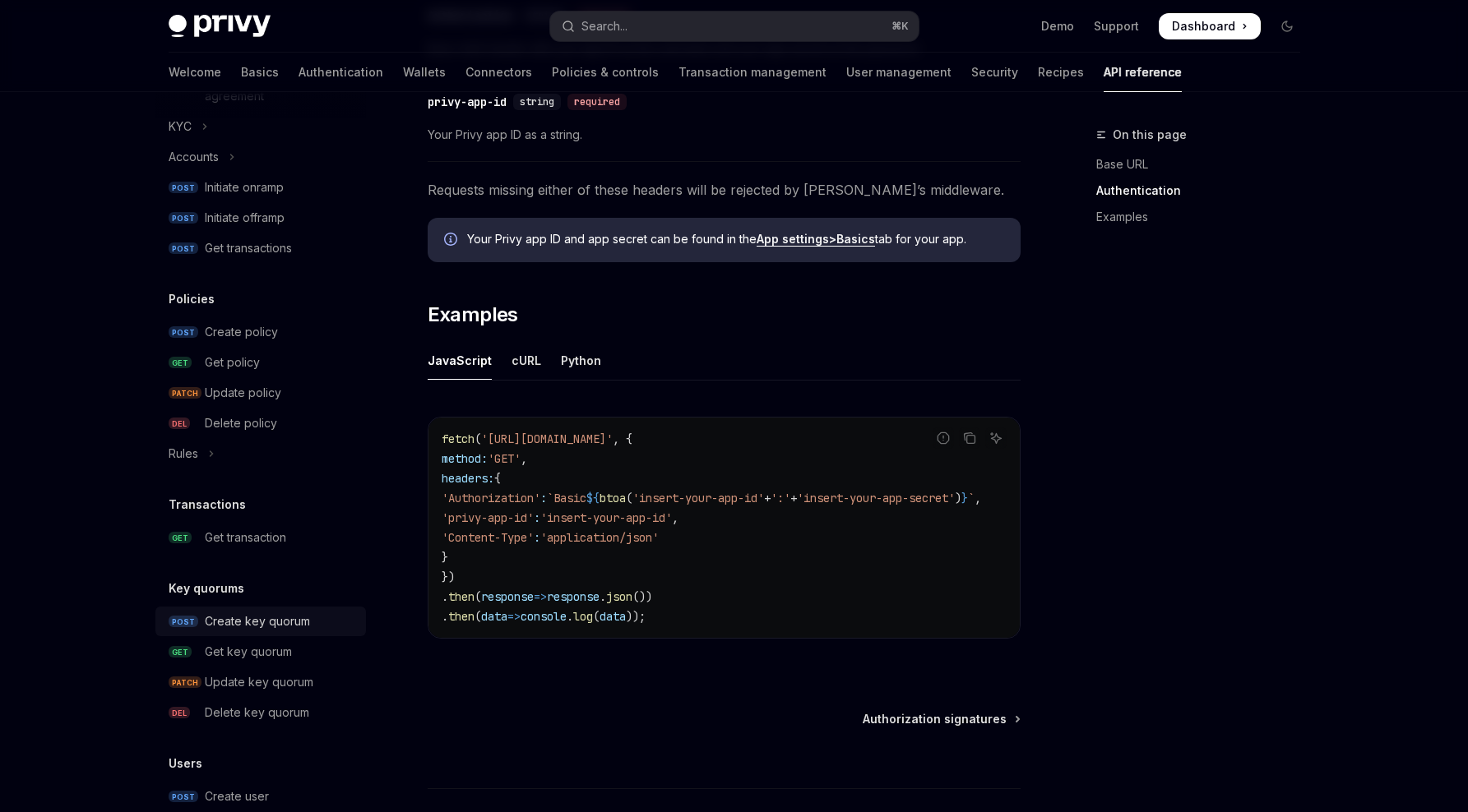
click at [287, 618] on div "Create key quorum" at bounding box center [257, 621] width 105 height 19
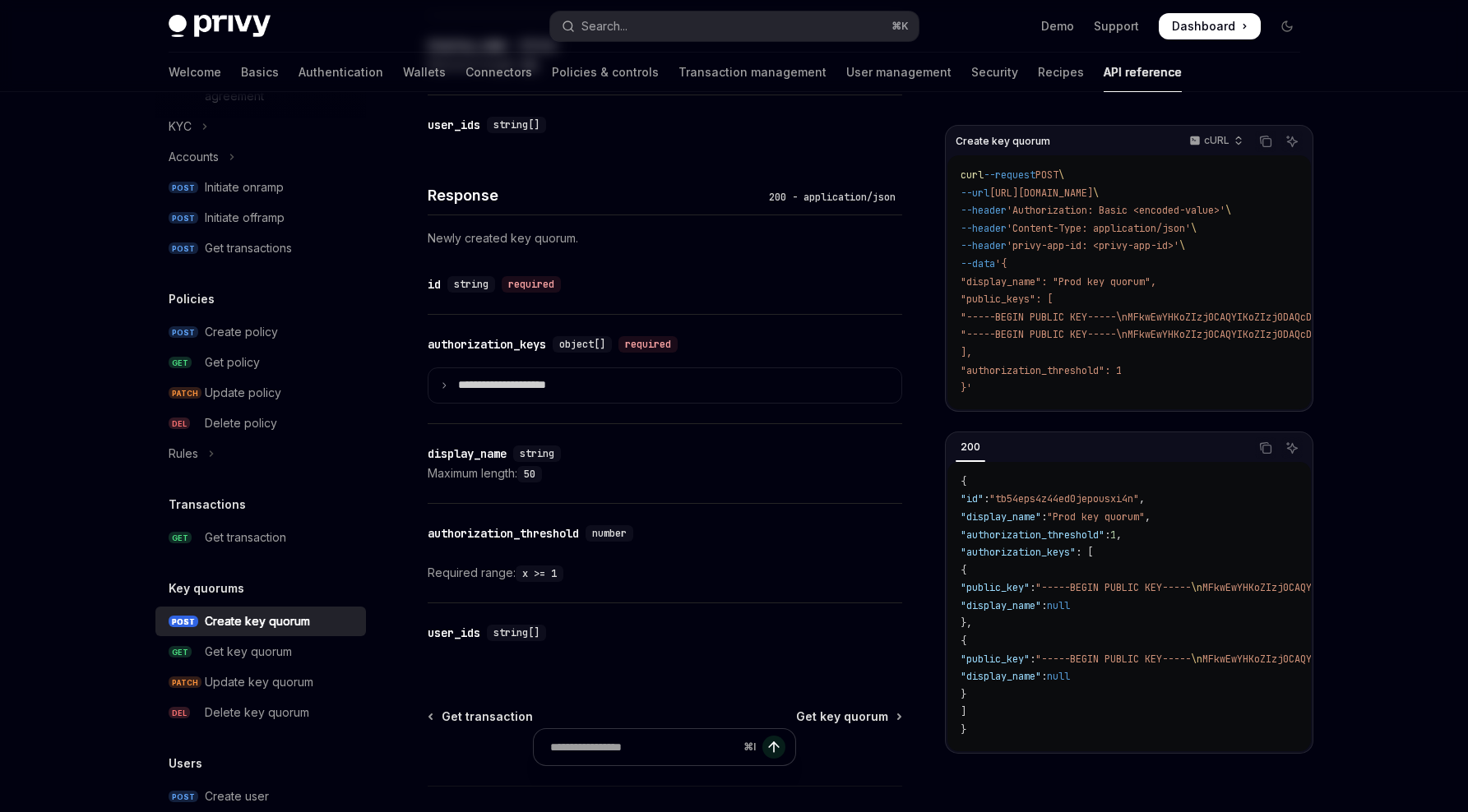
type textarea "*"
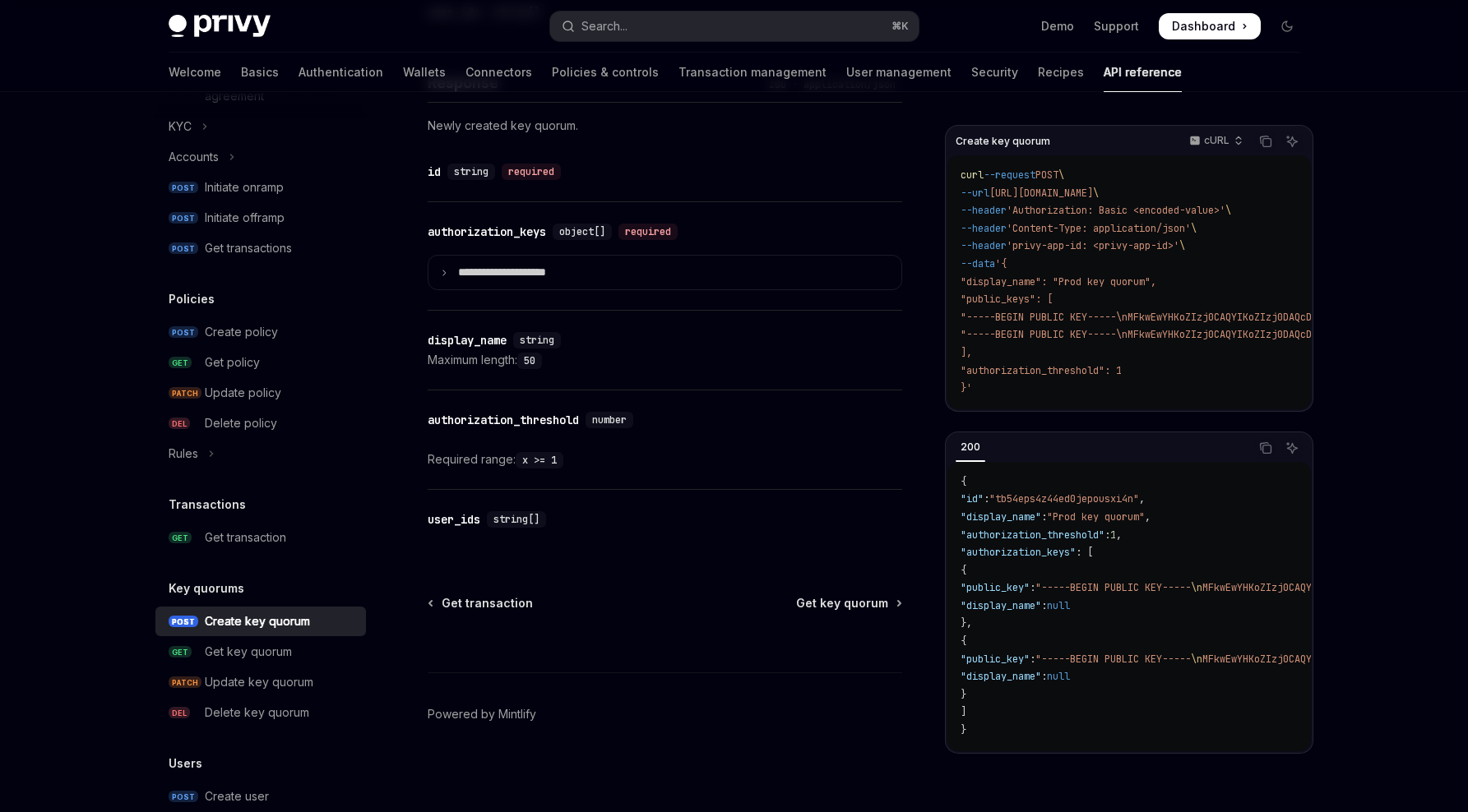
scroll to position [945, 0]
